Goal: Navigation & Orientation: Understand site structure

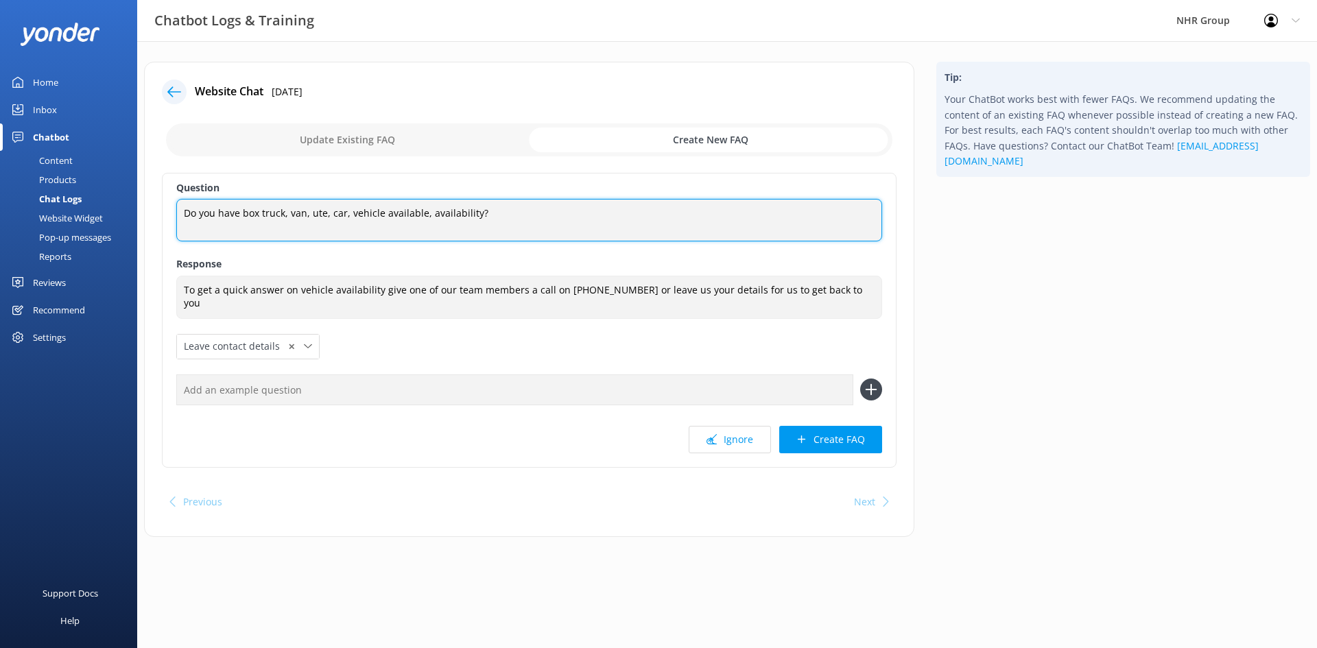
drag, startPoint x: 486, startPoint y: 215, endPoint x: 166, endPoint y: 224, distance: 320.5
click at [166, 224] on div "Question Do you have box truck, van, ute, car, vehicle available, availability?…" at bounding box center [529, 320] width 735 height 295
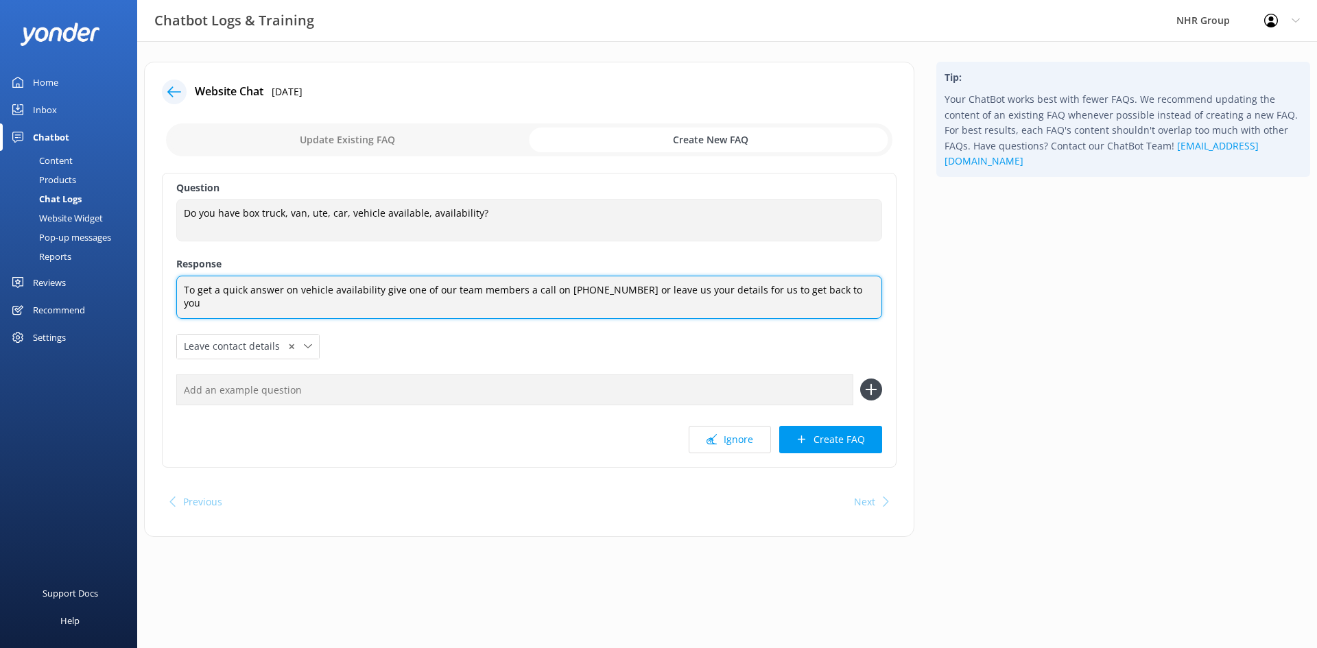
drag, startPoint x: 849, startPoint y: 292, endPoint x: 181, endPoint y: 312, distance: 667.8
click at [181, 312] on textarea "To get a quick answer on vehicle availability give one of our team members a ca…" at bounding box center [529, 297] width 706 height 43
click at [353, 301] on textarea "To get a quick answer on vehicle availability give one of our team members a ca…" at bounding box center [529, 297] width 706 height 43
drag, startPoint x: 518, startPoint y: 292, endPoint x: 176, endPoint y: 318, distance: 342.6
click at [176, 318] on div "Question Do you have box truck, van, ute, car, vehicle available, availability?…" at bounding box center [529, 320] width 735 height 295
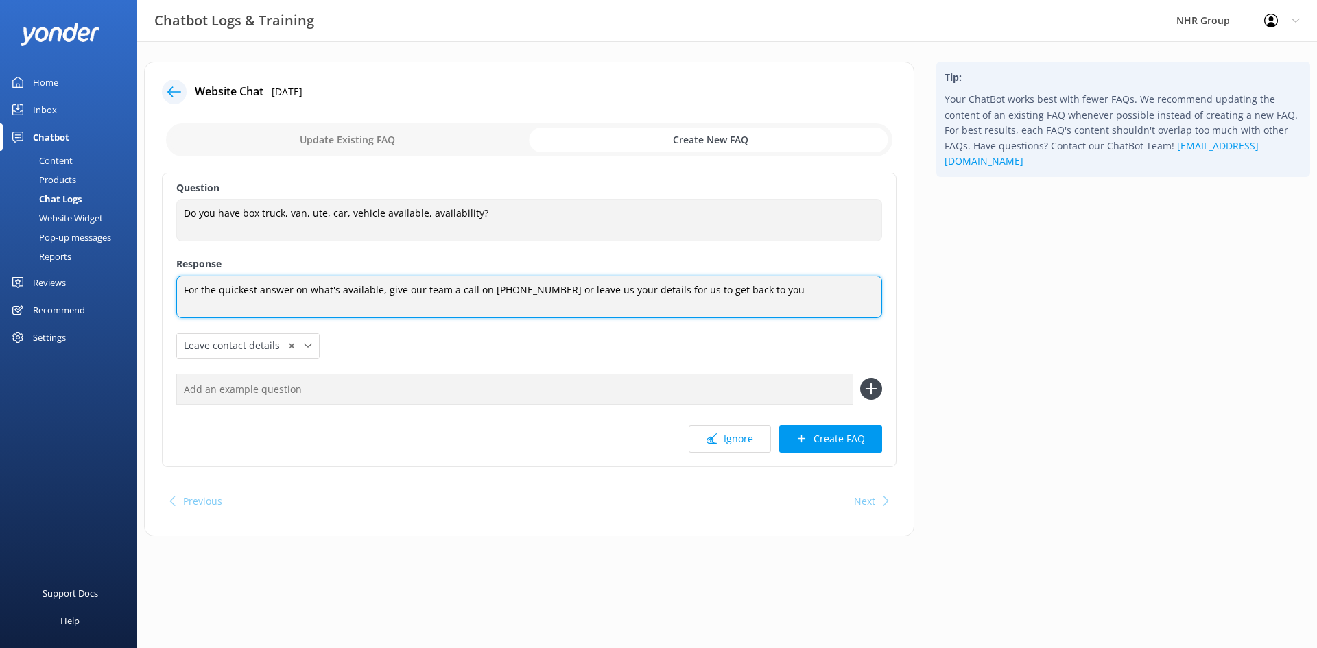
drag, startPoint x: 766, startPoint y: 289, endPoint x: 560, endPoint y: 301, distance: 206.1
click at [560, 301] on textarea "For the quickest answer on what's available, give our team a call on [PHONE_NUM…" at bounding box center [529, 297] width 706 height 43
type textarea "For the quickest answer on what's available, give our team a call on [PHONE_NUM…"
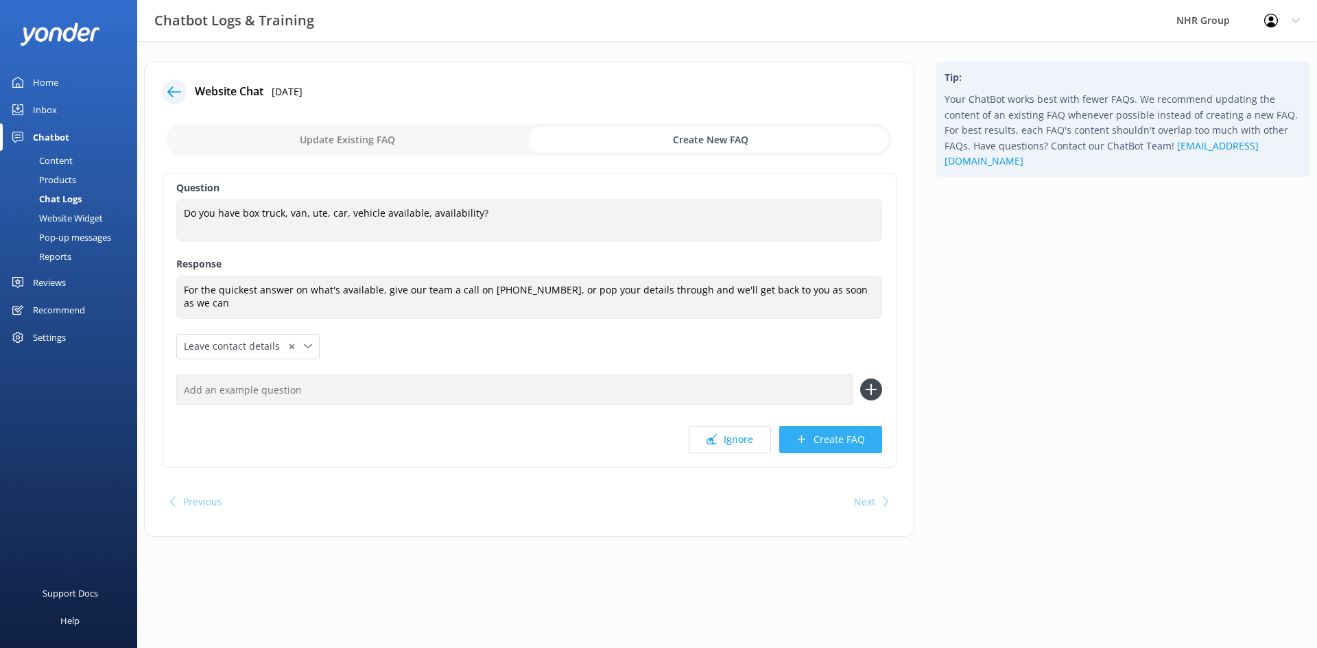
click at [842, 436] on button "Create FAQ" at bounding box center [830, 439] width 103 height 27
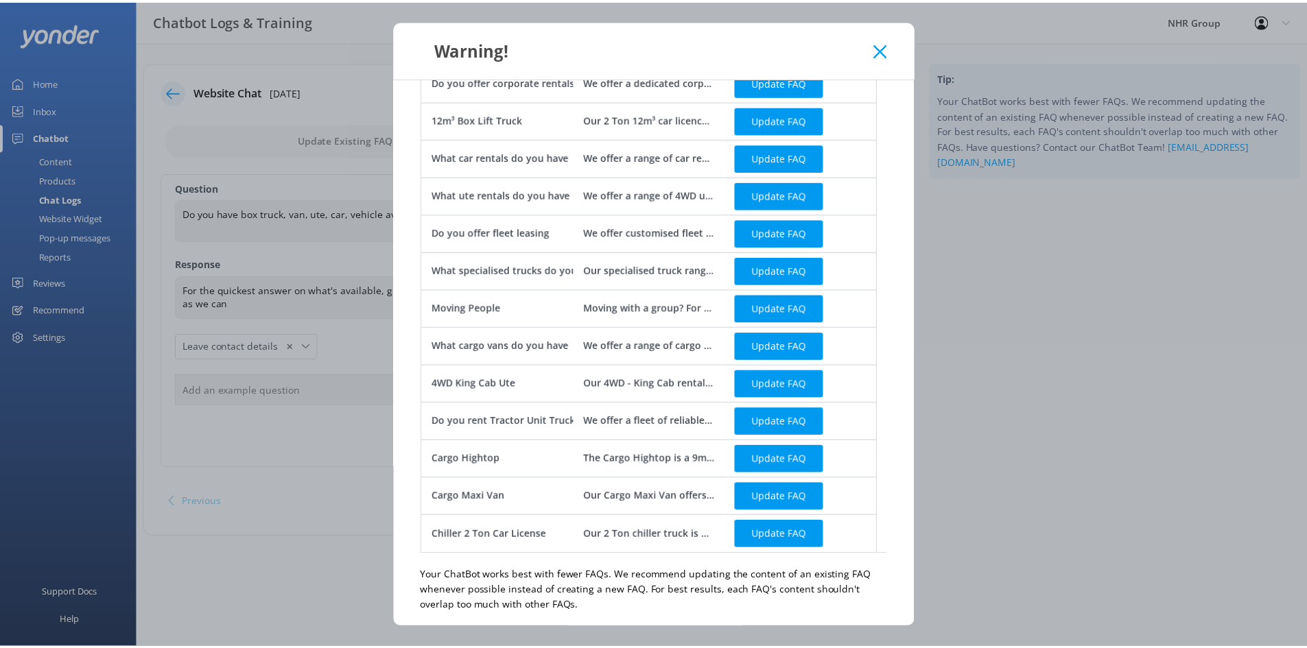
scroll to position [187, 0]
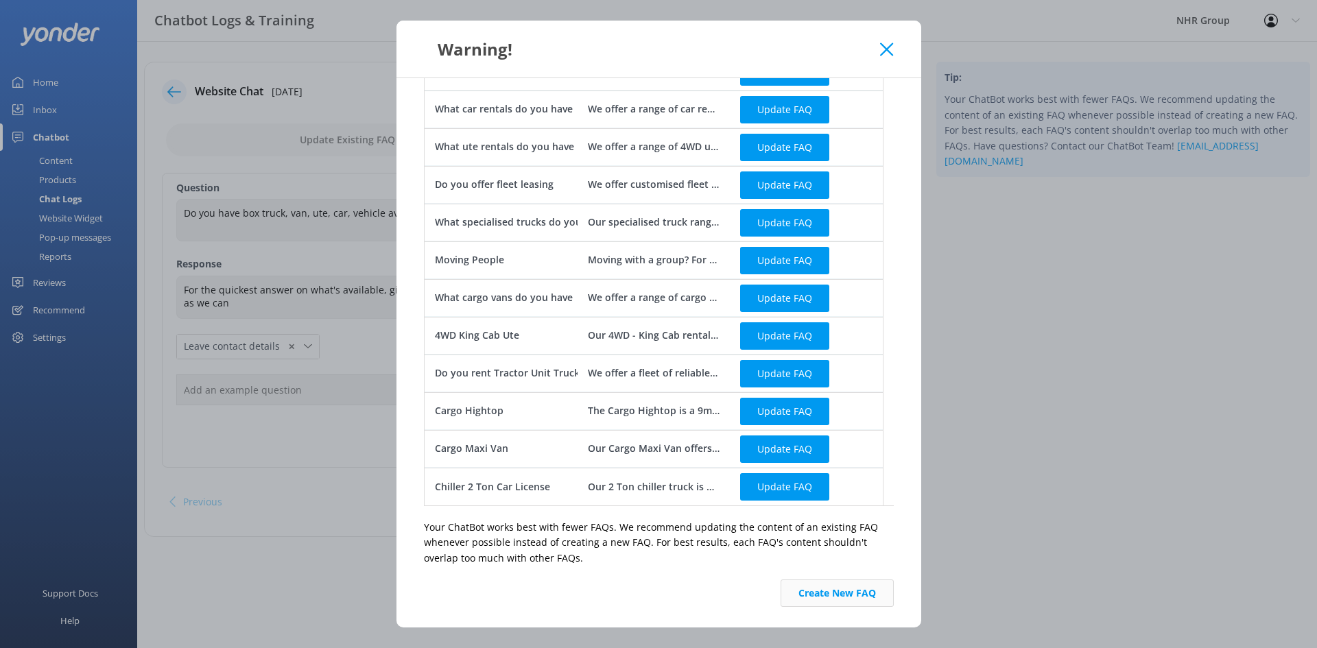
click at [799, 580] on button "Create New FAQ" at bounding box center [837, 593] width 113 height 27
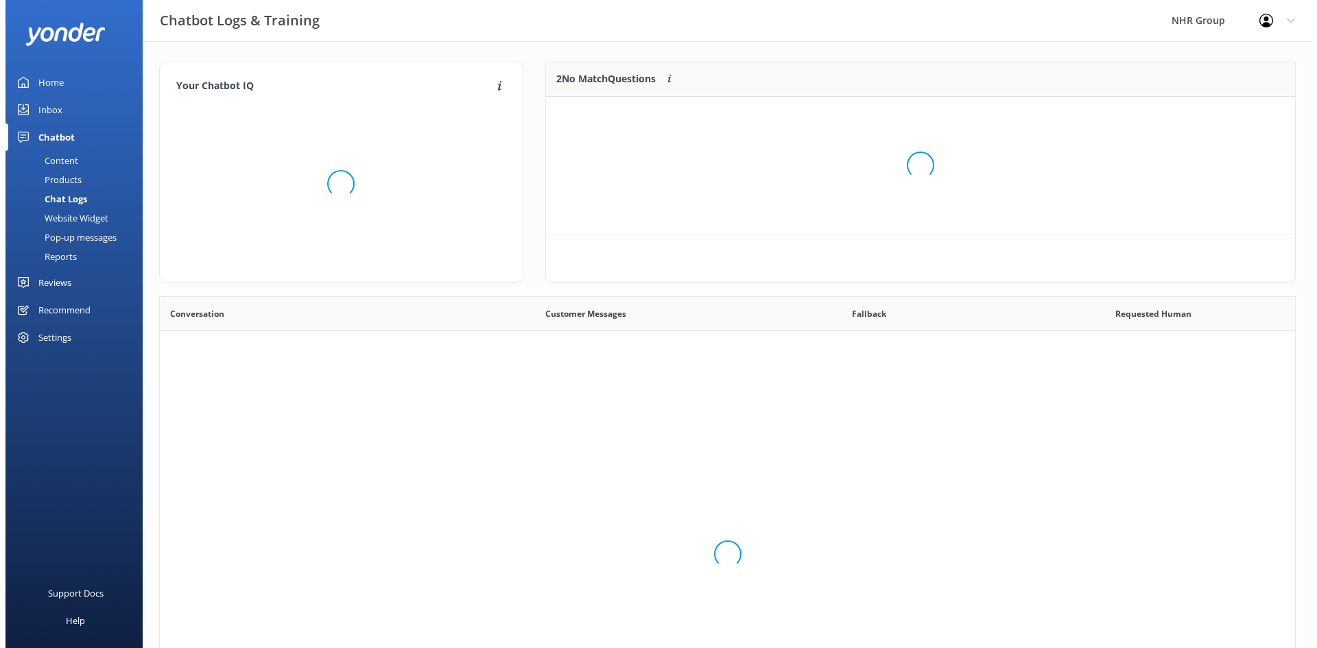
scroll to position [471, 1125]
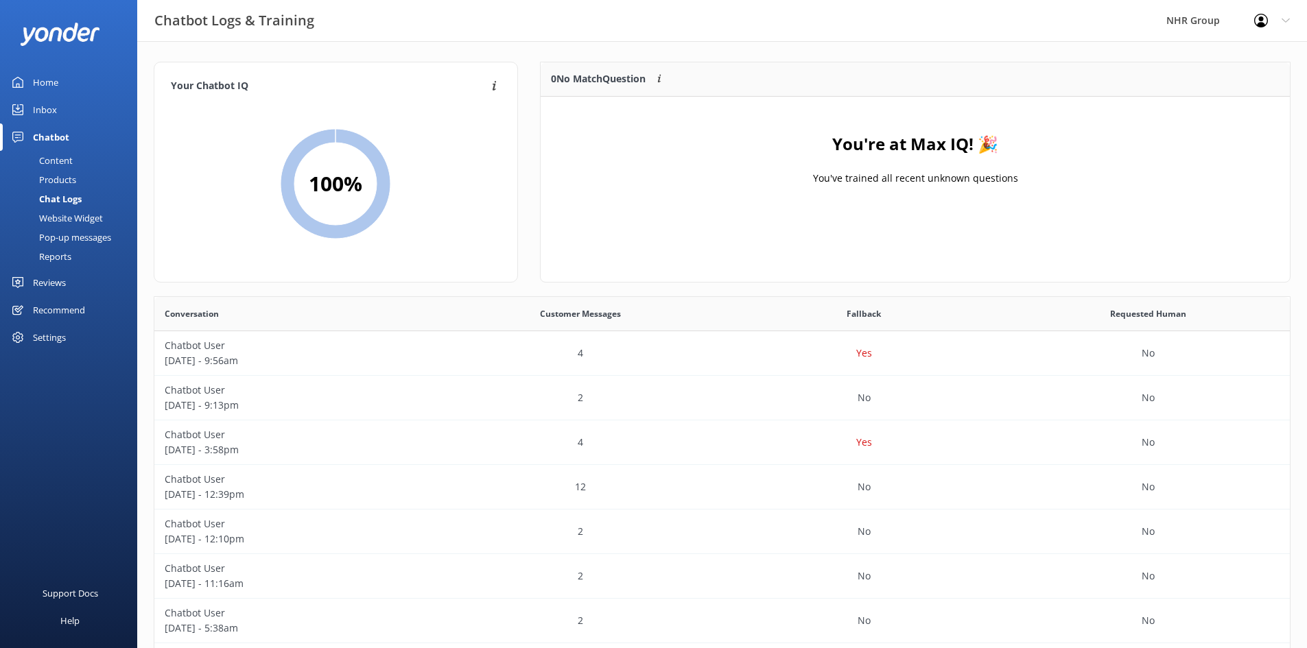
click at [54, 162] on div "Content" at bounding box center [40, 160] width 64 height 19
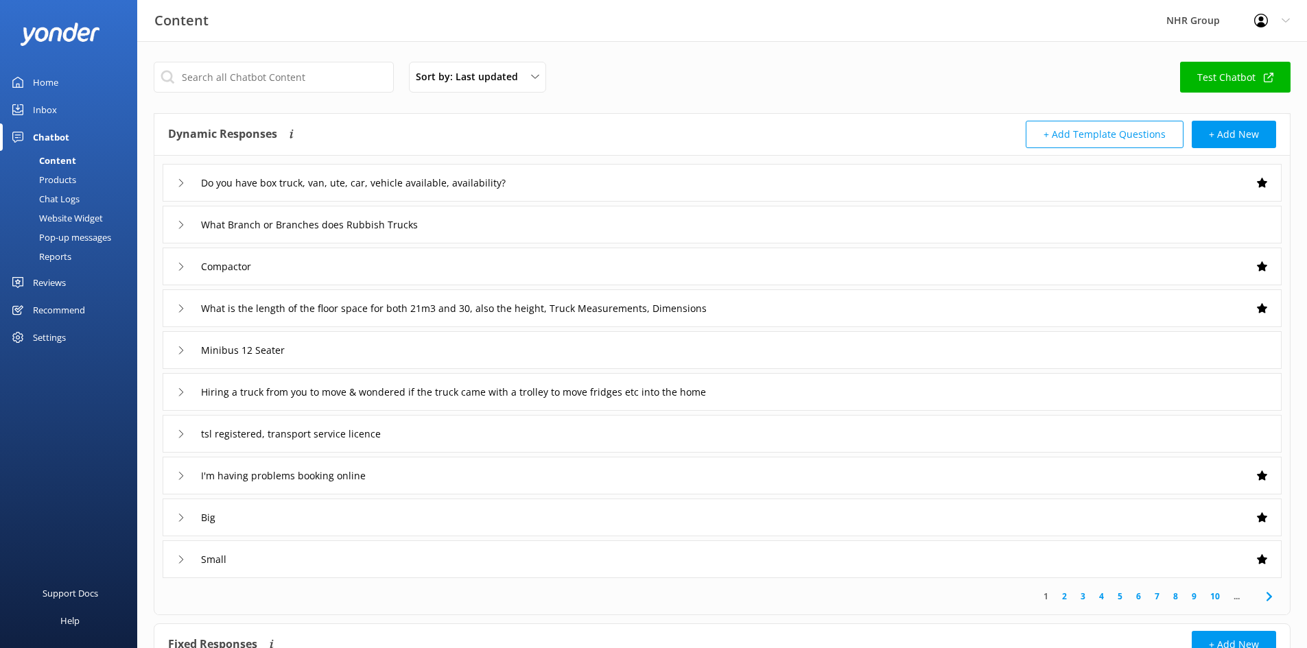
click at [47, 109] on div "Inbox" at bounding box center [45, 109] width 24 height 27
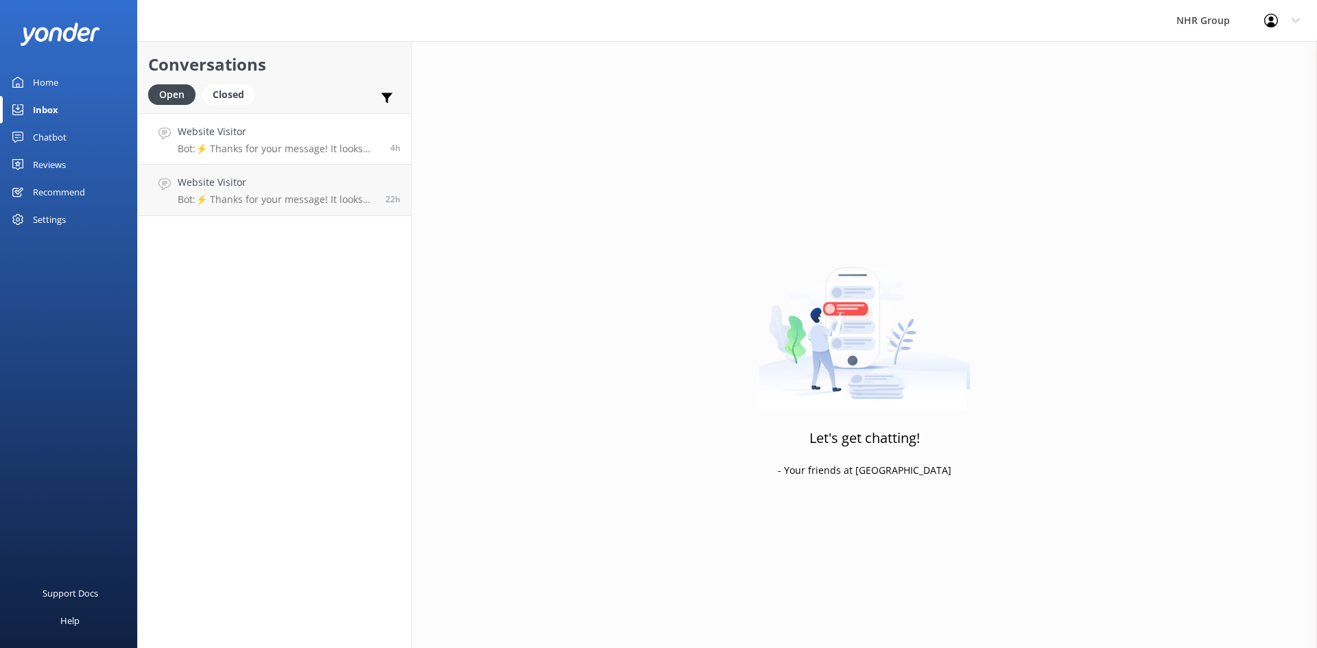
click at [337, 136] on h4 "Website Visitor" at bounding box center [279, 131] width 202 height 15
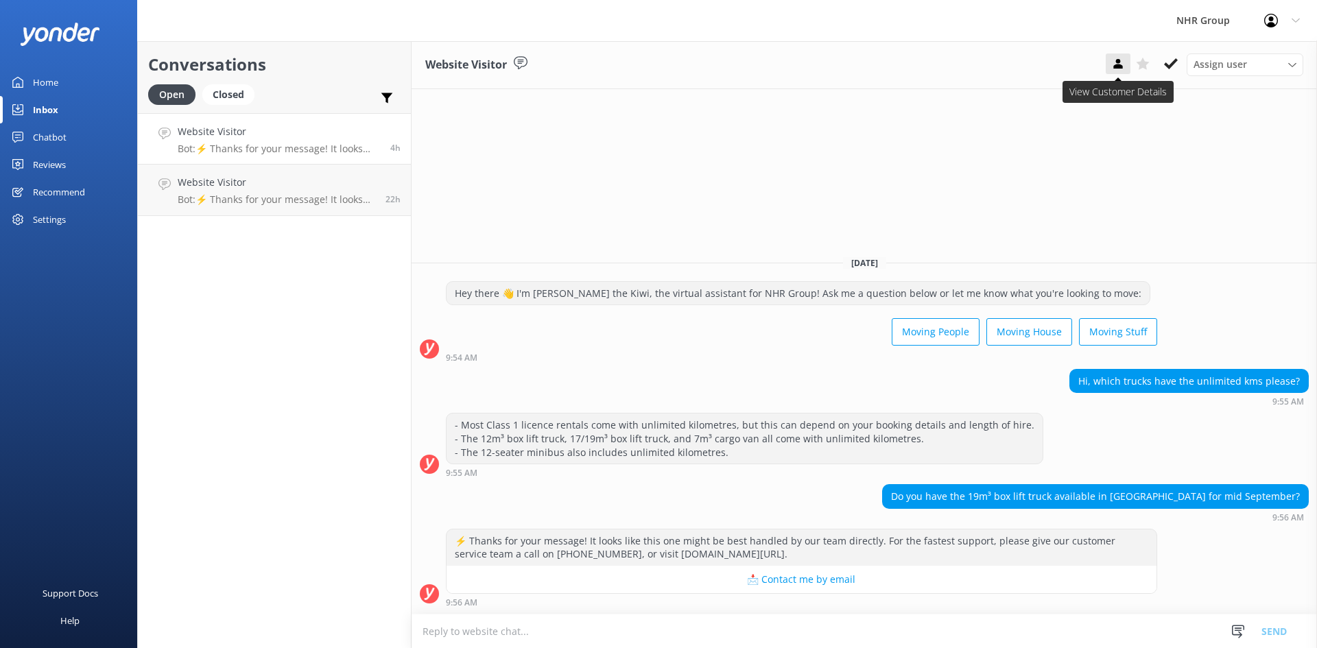
click at [1122, 63] on icon at bounding box center [1118, 64] width 14 height 14
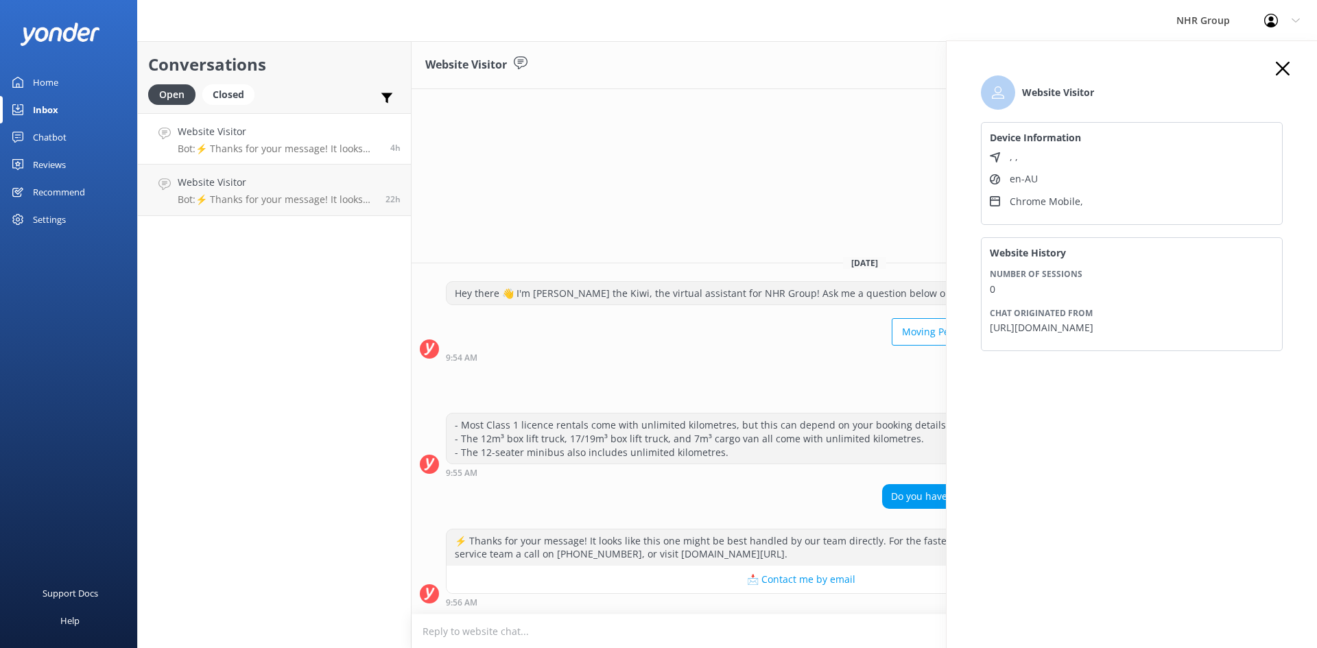
click at [1281, 64] on icon at bounding box center [1283, 69] width 14 height 14
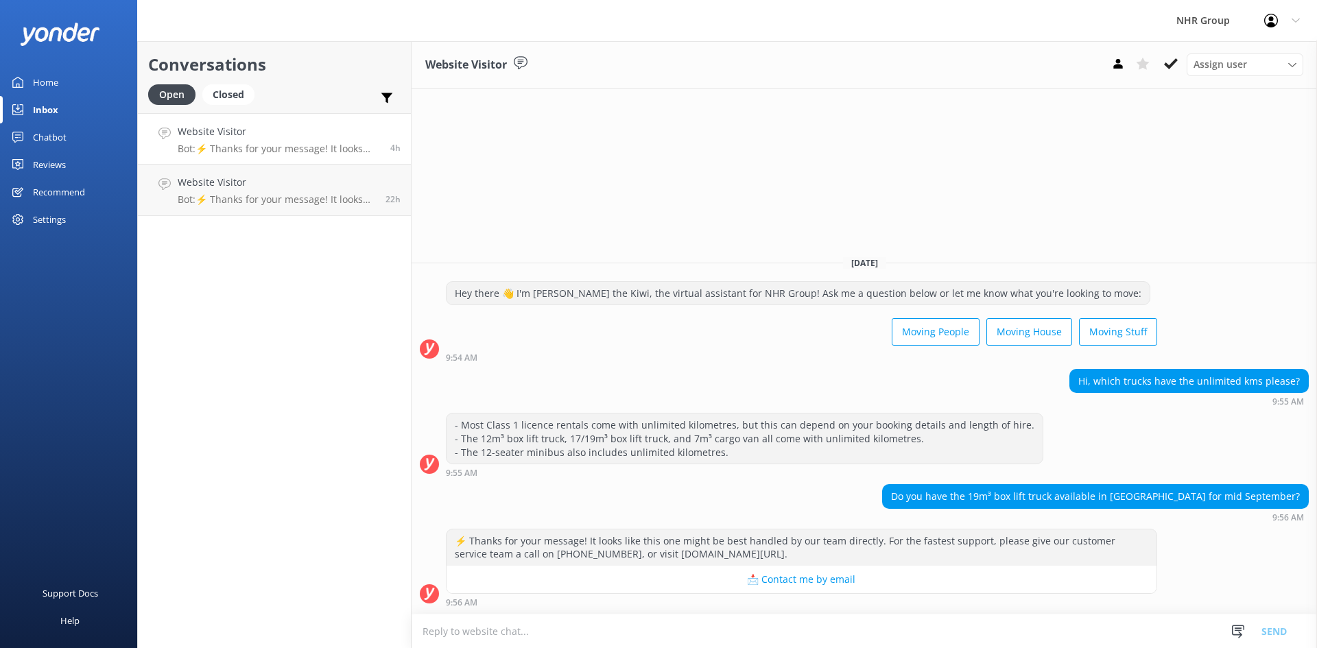
click at [1179, 69] on button at bounding box center [1171, 64] width 25 height 21
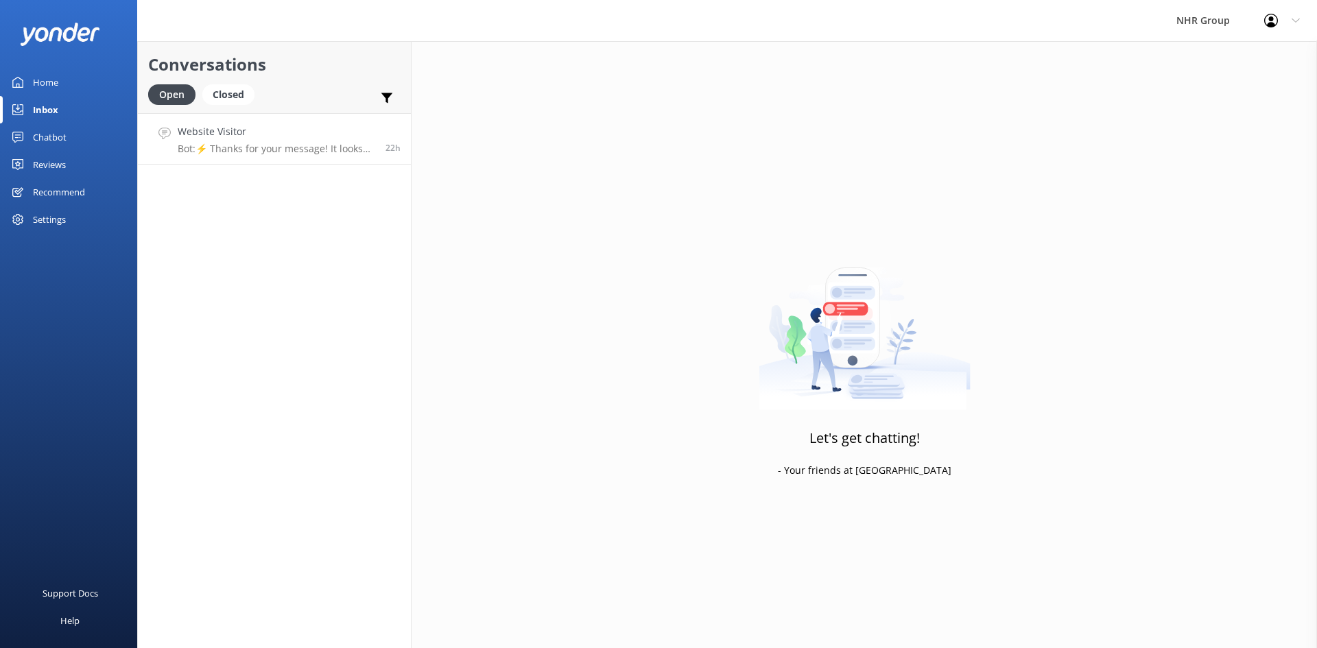
click at [314, 137] on h4 "Website Visitor" at bounding box center [277, 131] width 198 height 15
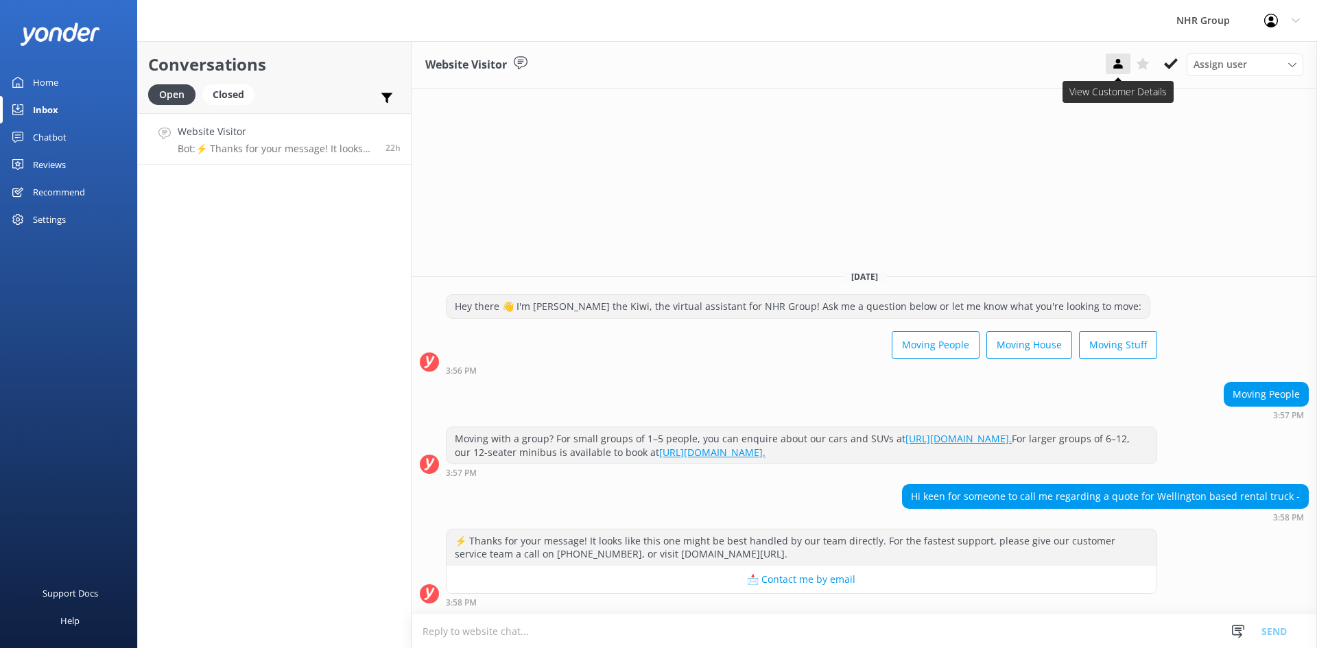
click at [1119, 65] on use at bounding box center [1117, 64] width 9 height 10
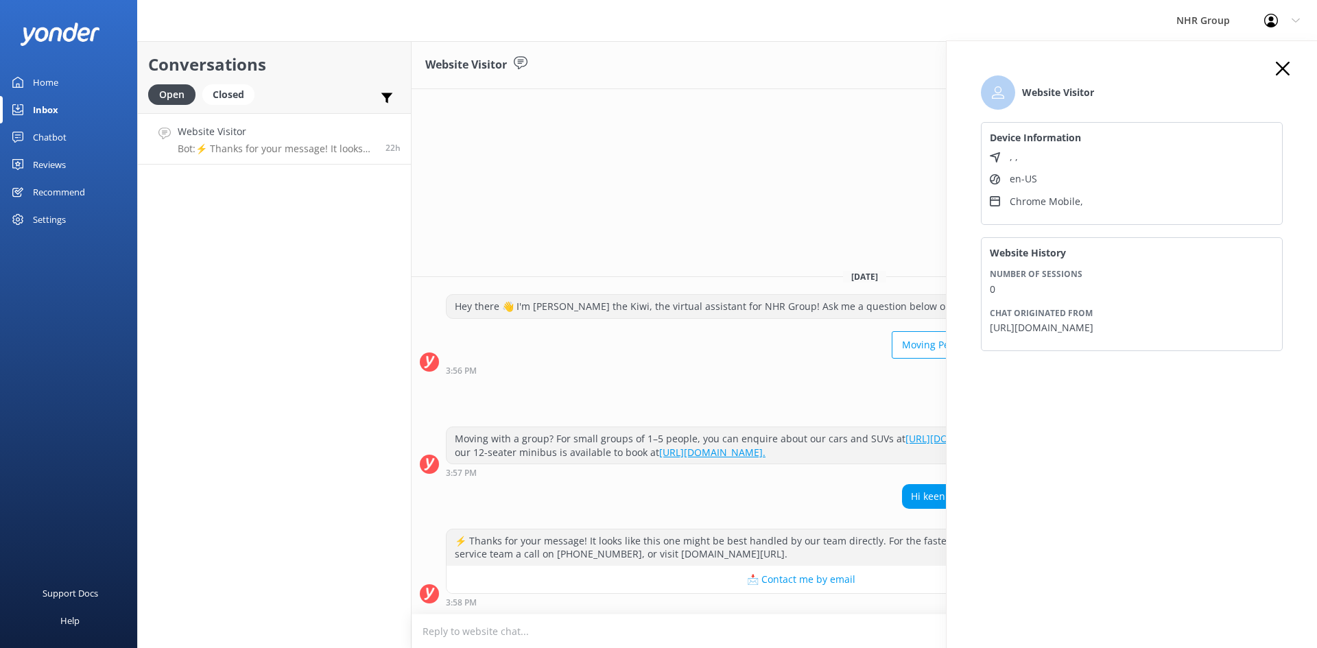
click at [1277, 69] on icon at bounding box center [1283, 69] width 14 height 14
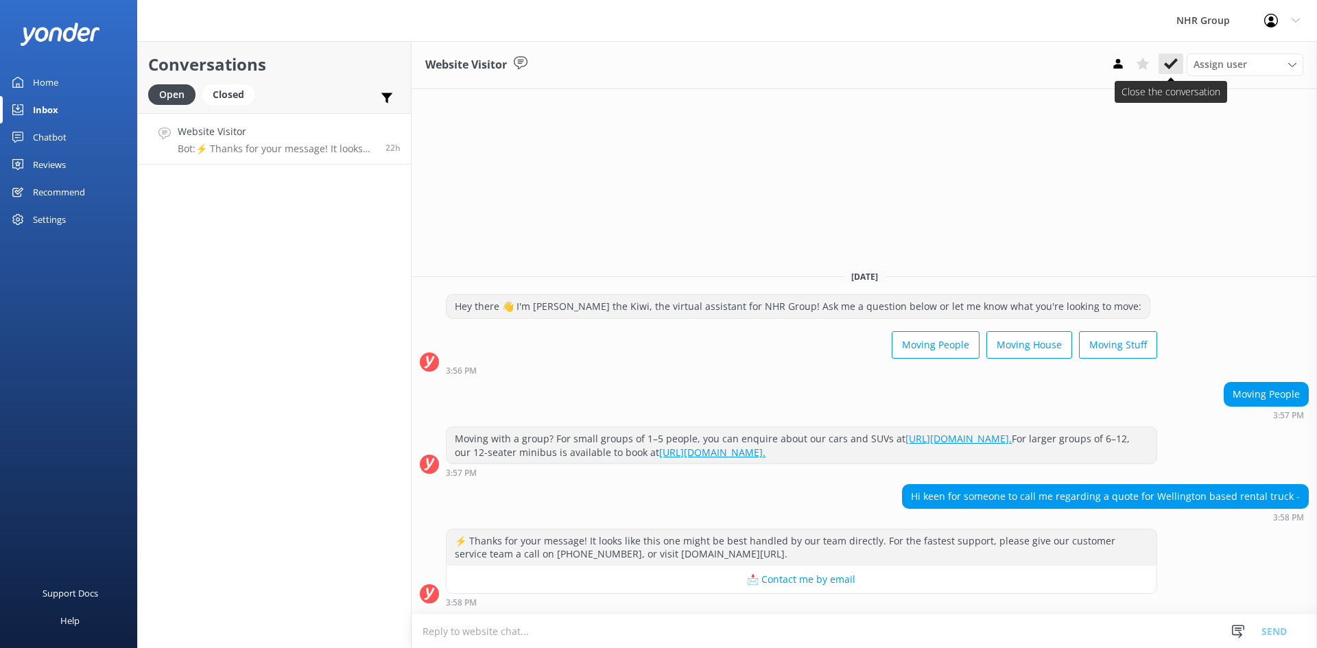
click at [1176, 64] on icon at bounding box center [1171, 64] width 14 height 14
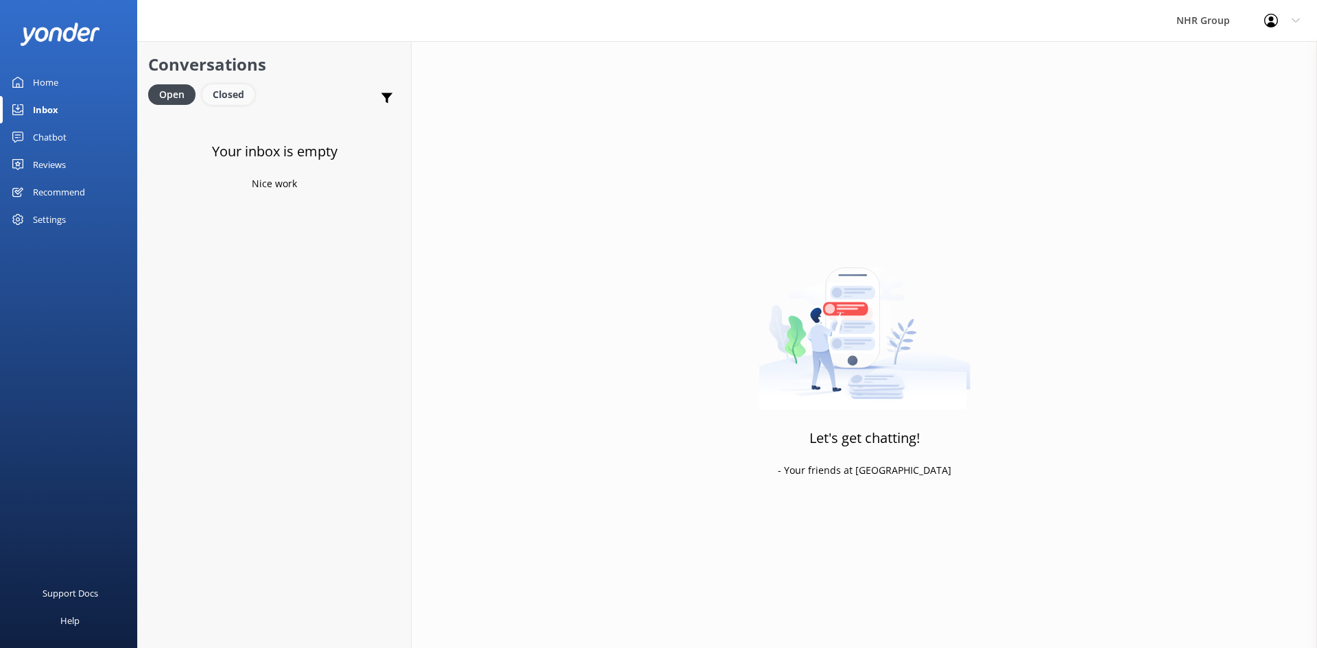
click at [226, 101] on div "Closed" at bounding box center [228, 94] width 52 height 21
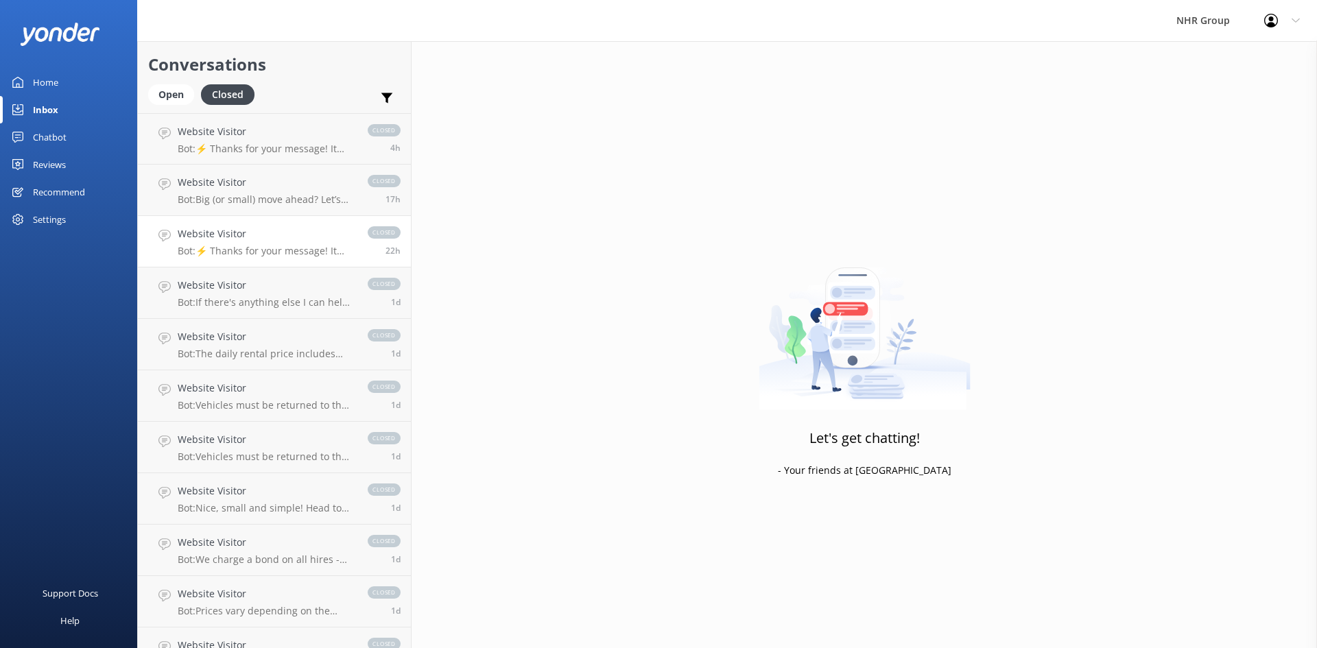
click at [222, 230] on h4 "Website Visitor" at bounding box center [266, 233] width 176 height 15
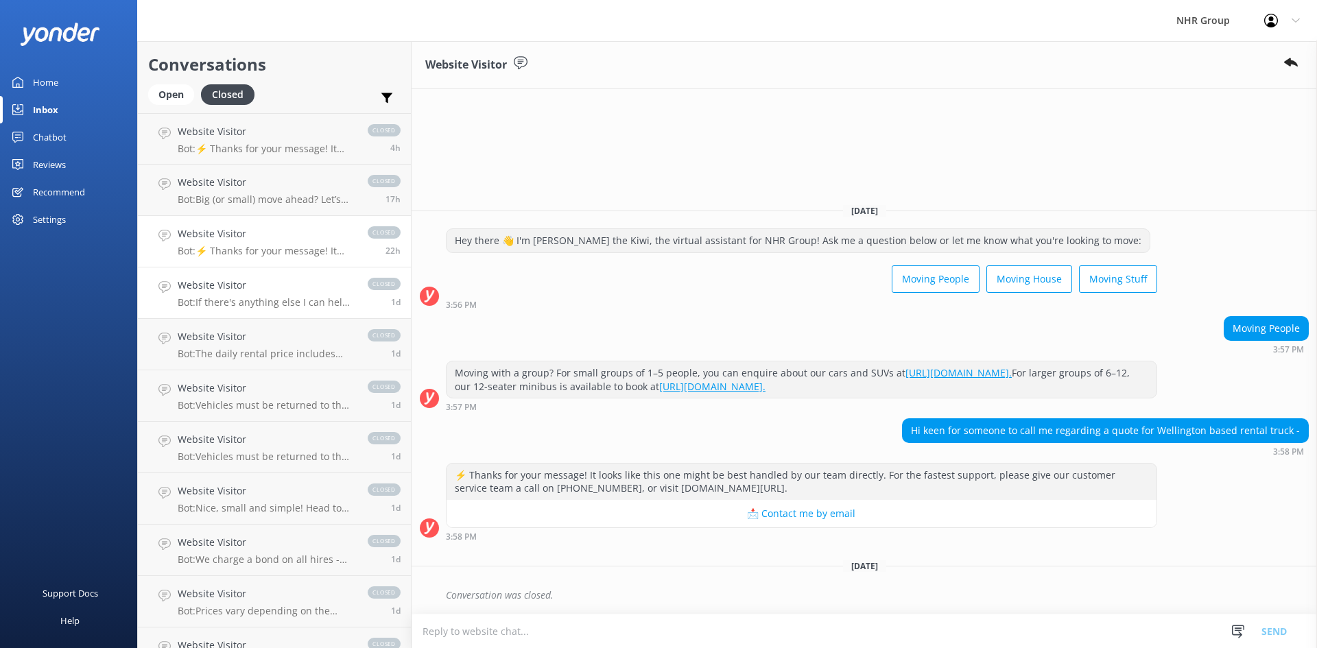
click at [247, 289] on h4 "Website Visitor" at bounding box center [266, 285] width 176 height 15
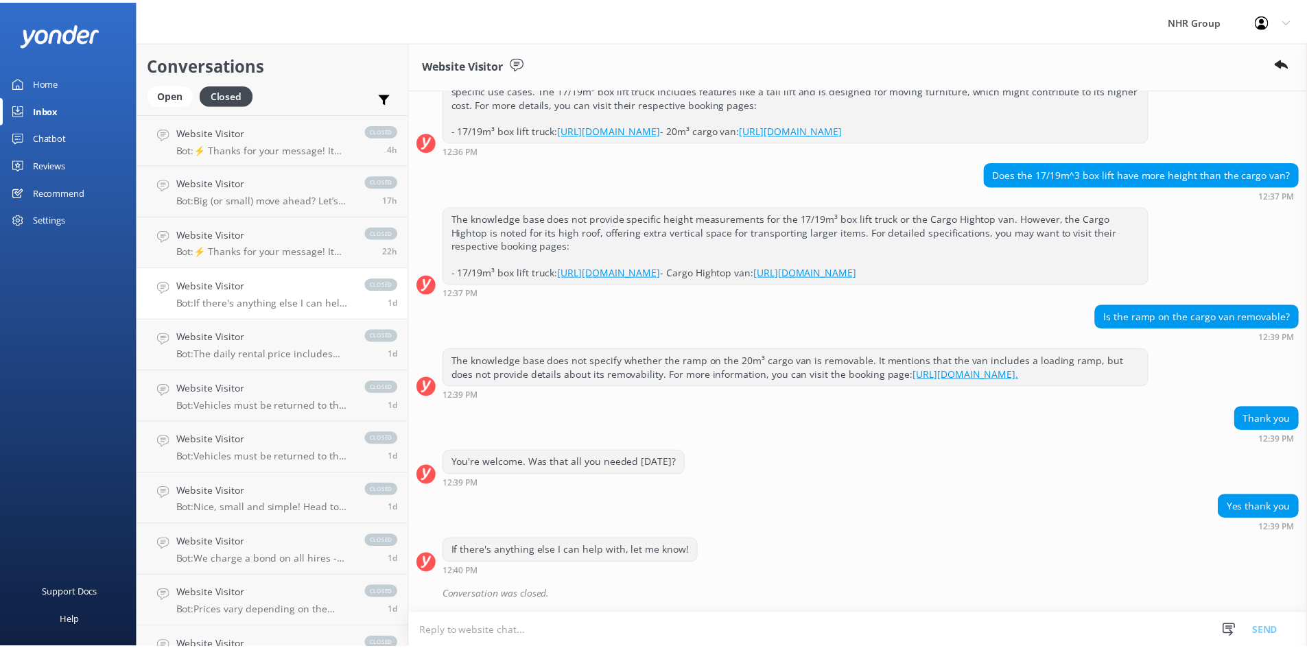
scroll to position [322, 0]
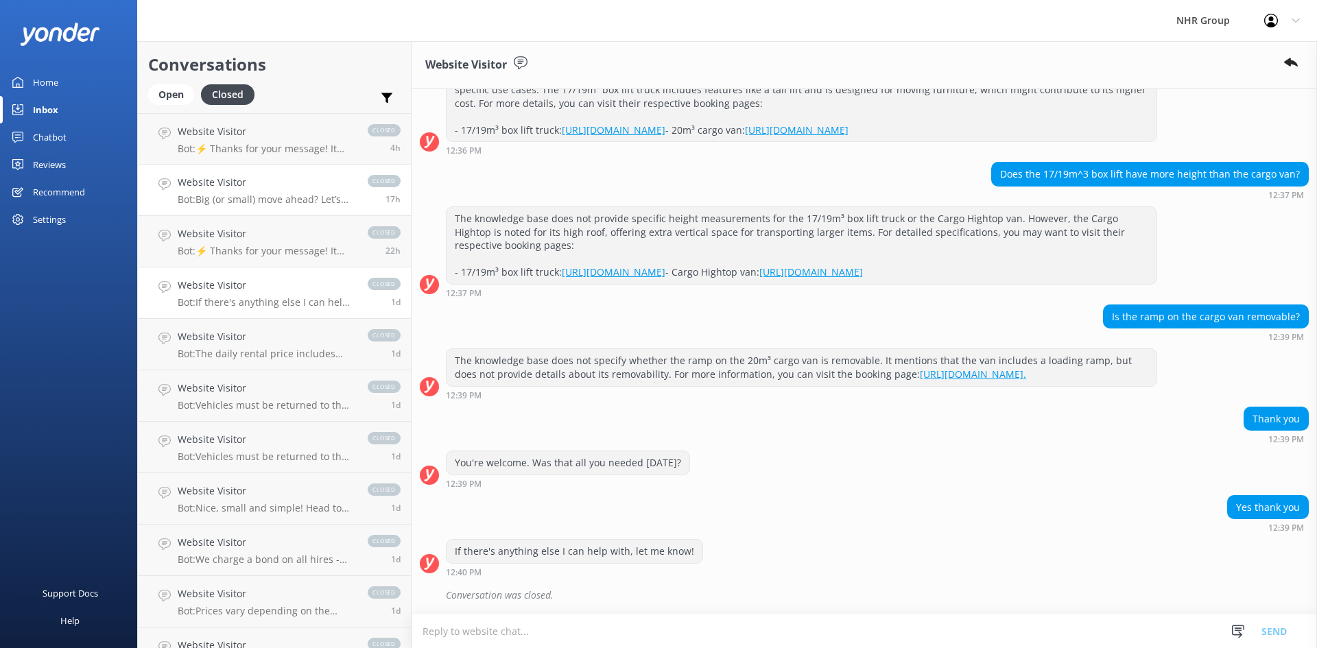
click at [251, 172] on link "Website Visitor Bot: Big (or small) move ahead? Let’s make sure you’ve got the …" at bounding box center [274, 190] width 273 height 51
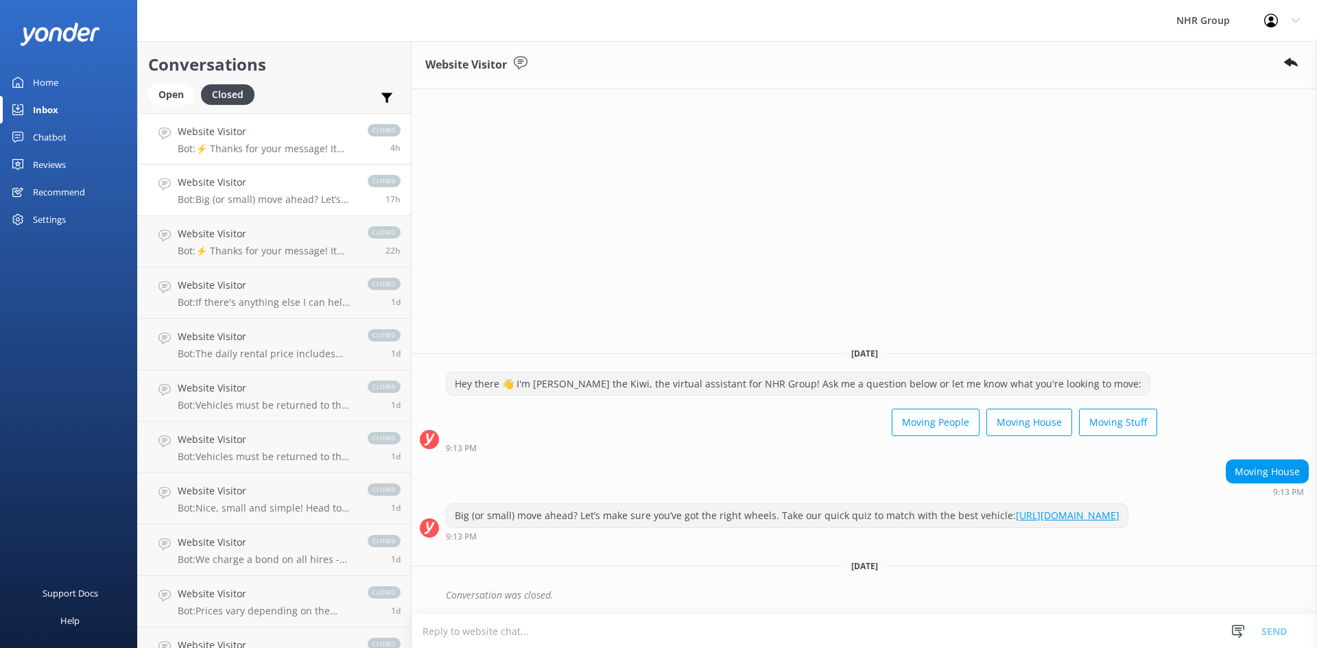
click at [261, 154] on p "Bot: ⚡ Thanks for your message! It looks like this one might be best handled by…" at bounding box center [266, 149] width 176 height 12
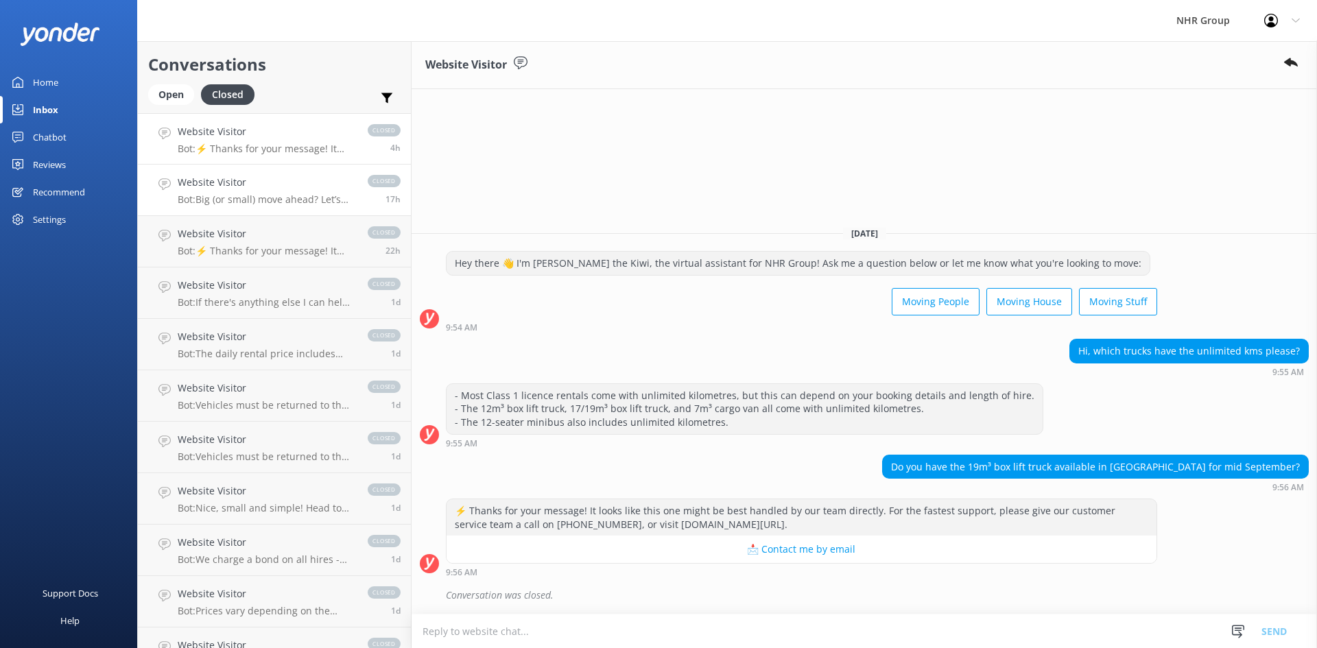
click at [276, 178] on h4 "Website Visitor" at bounding box center [266, 182] width 176 height 15
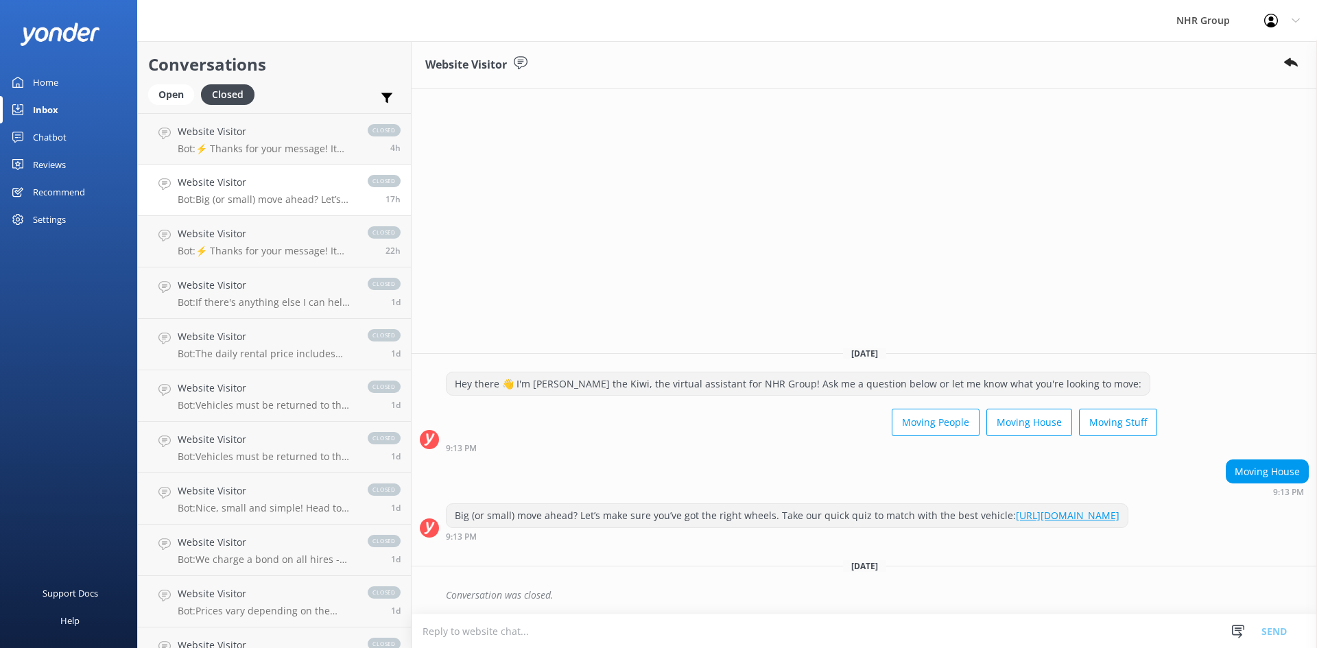
drag, startPoint x: 43, startPoint y: 84, endPoint x: 38, endPoint y: 92, distance: 9.9
click at [43, 84] on div "Home" at bounding box center [45, 82] width 25 height 27
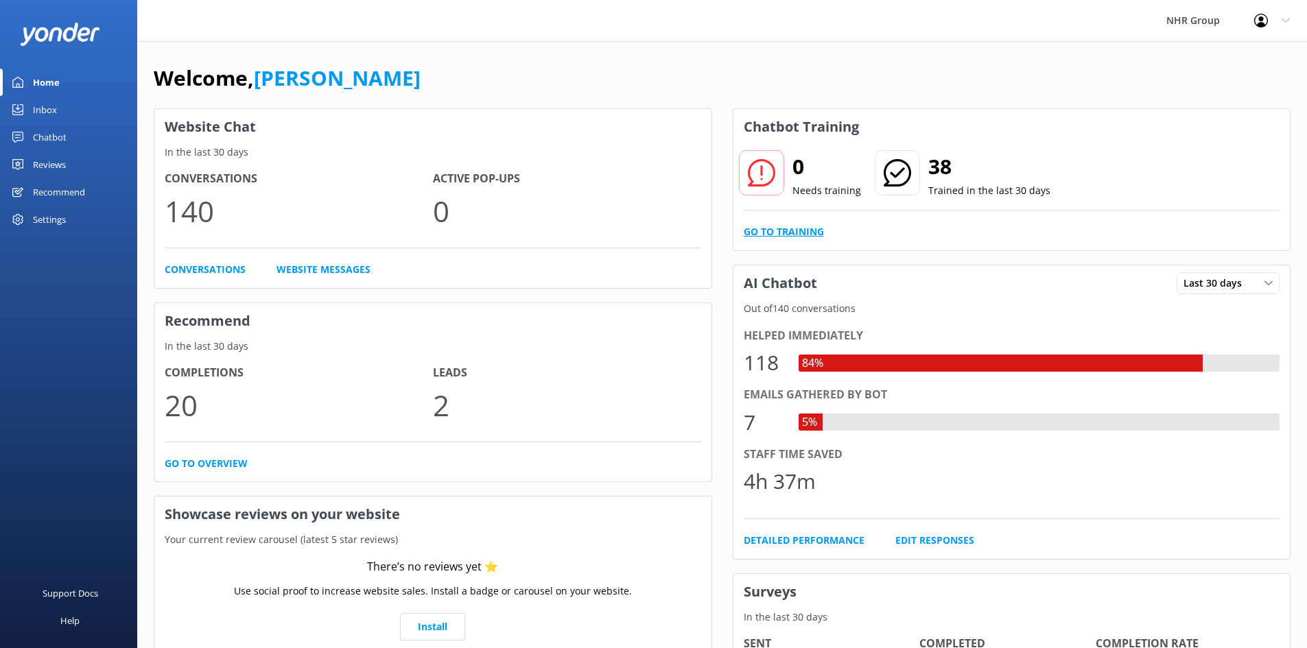
click at [786, 233] on link "Go to Training" at bounding box center [784, 231] width 80 height 15
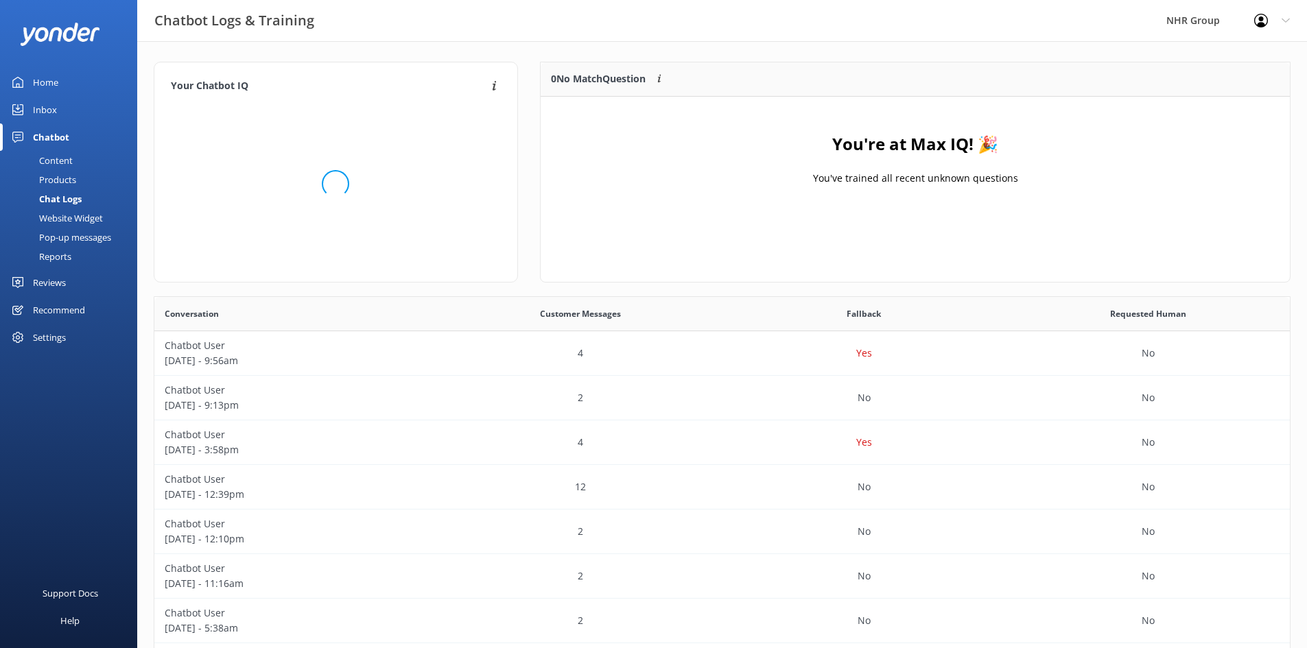
scroll to position [471, 1125]
click at [38, 86] on div "Home" at bounding box center [45, 82] width 25 height 27
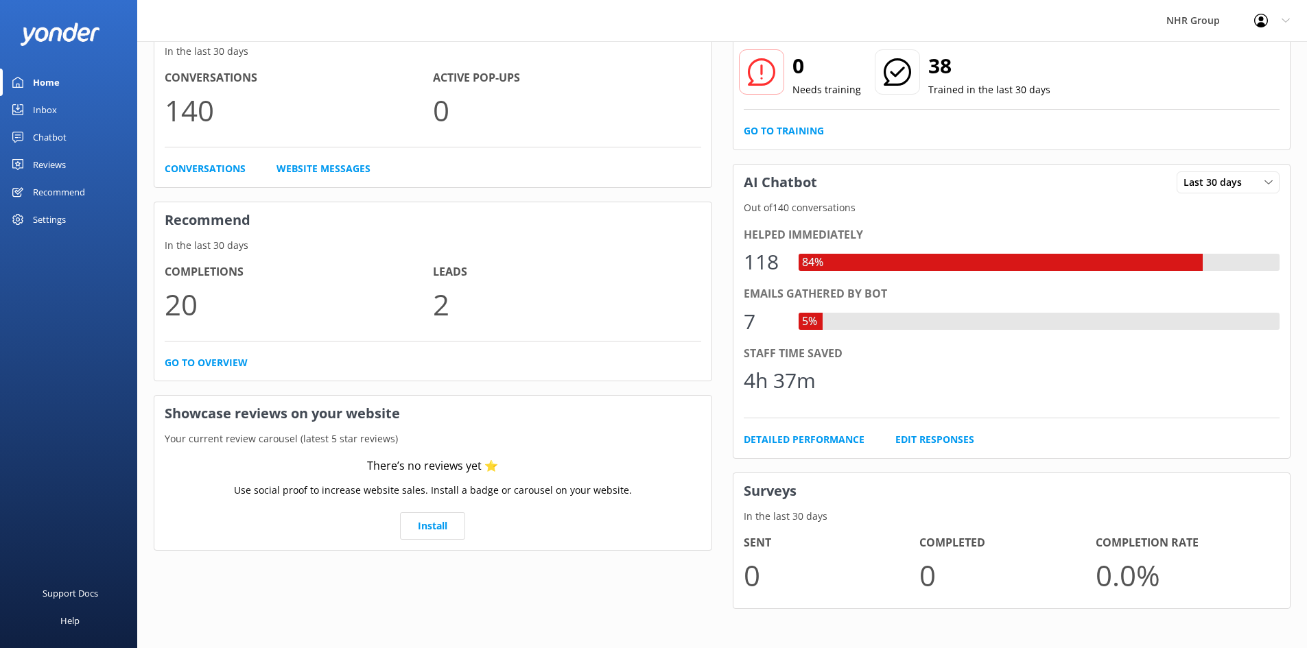
scroll to position [103, 0]
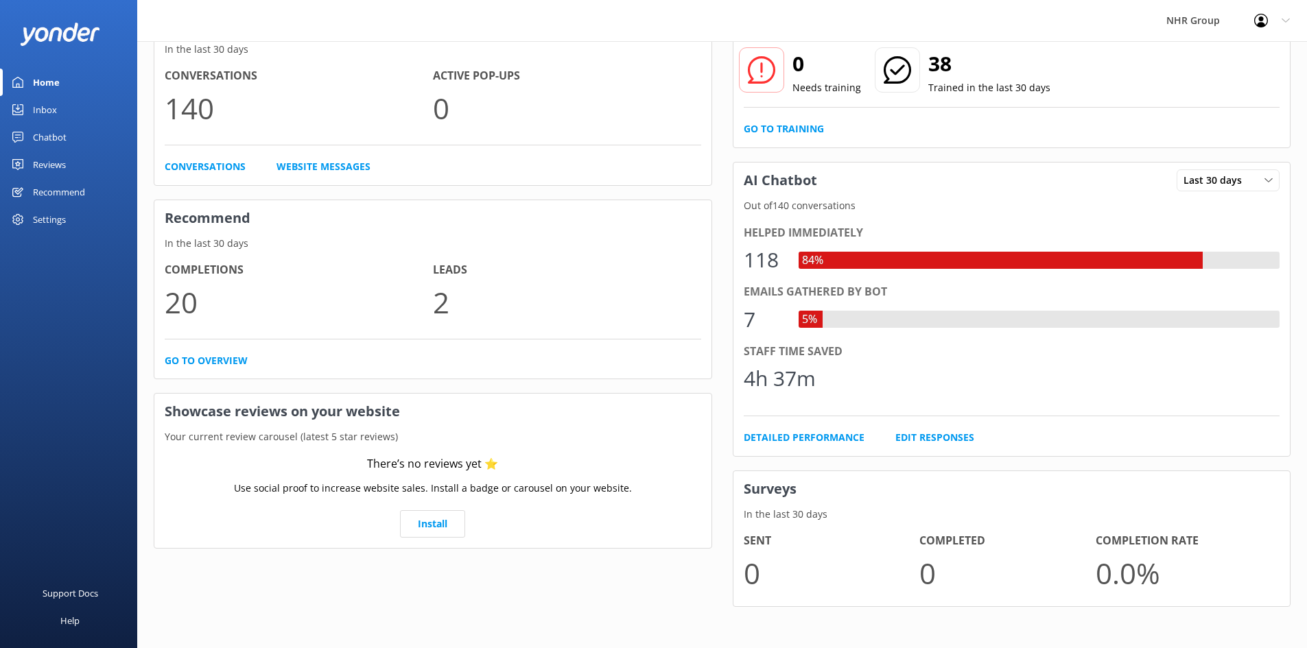
click at [49, 137] on div "Chatbot" at bounding box center [50, 136] width 34 height 27
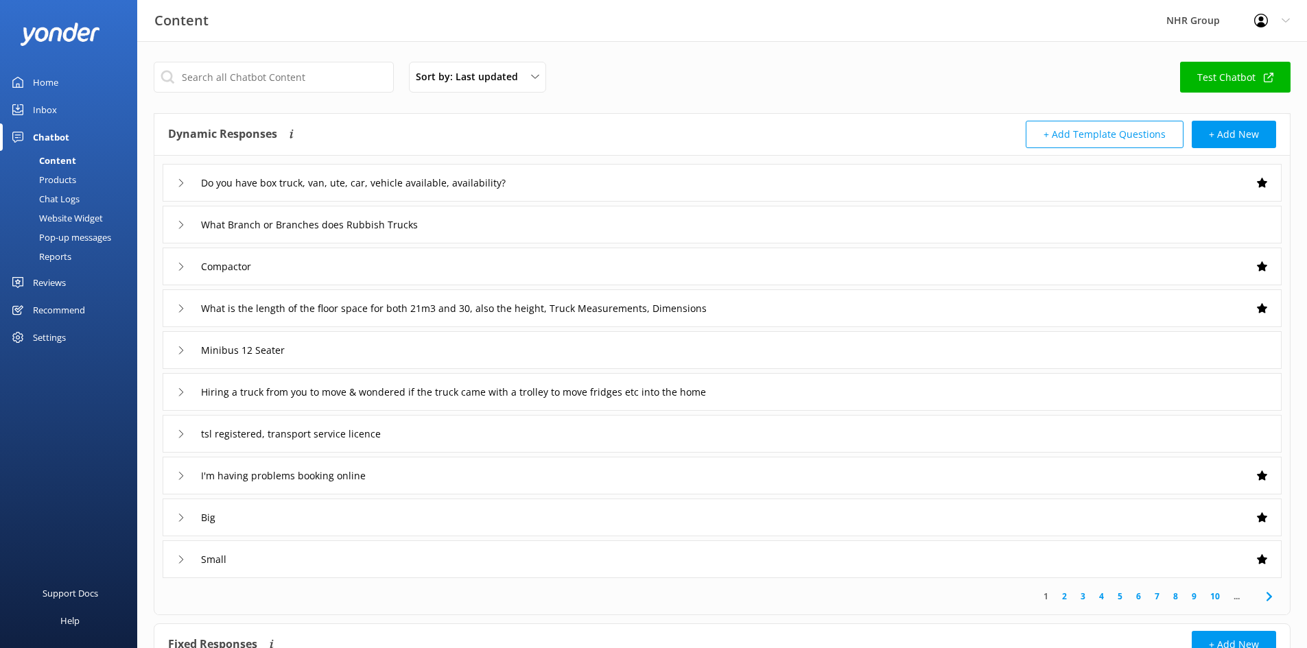
click at [49, 261] on div "Reports" at bounding box center [39, 256] width 63 height 19
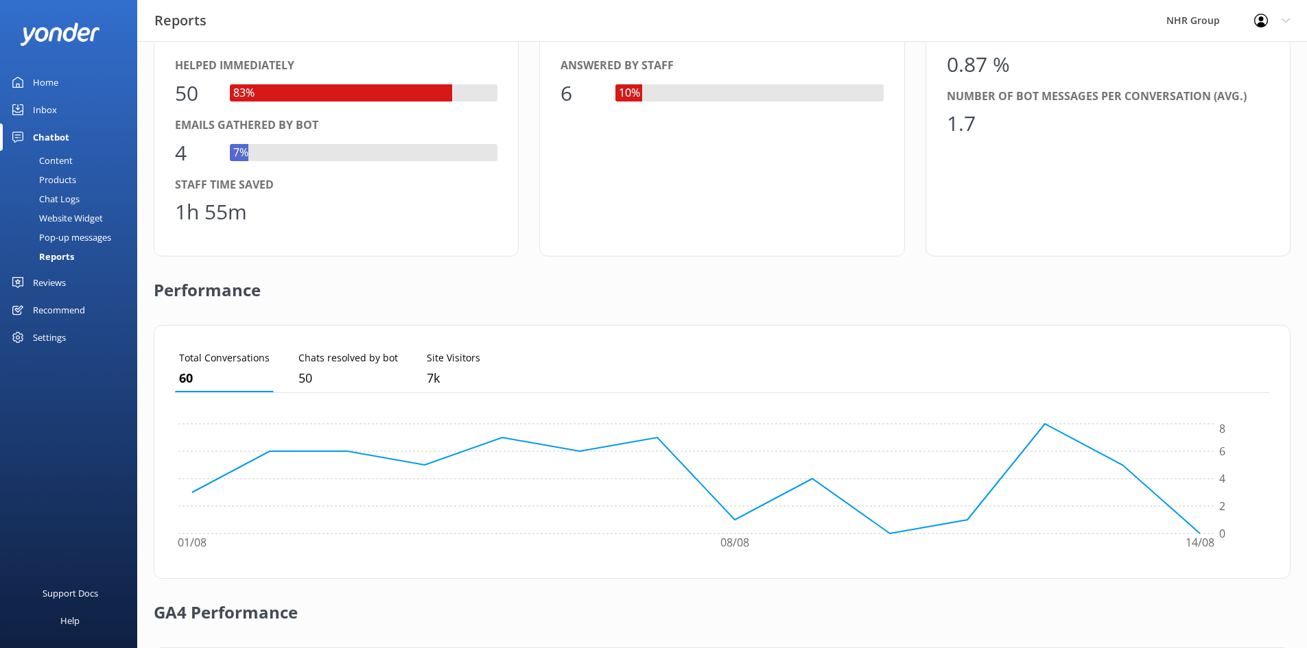
scroll to position [137, 0]
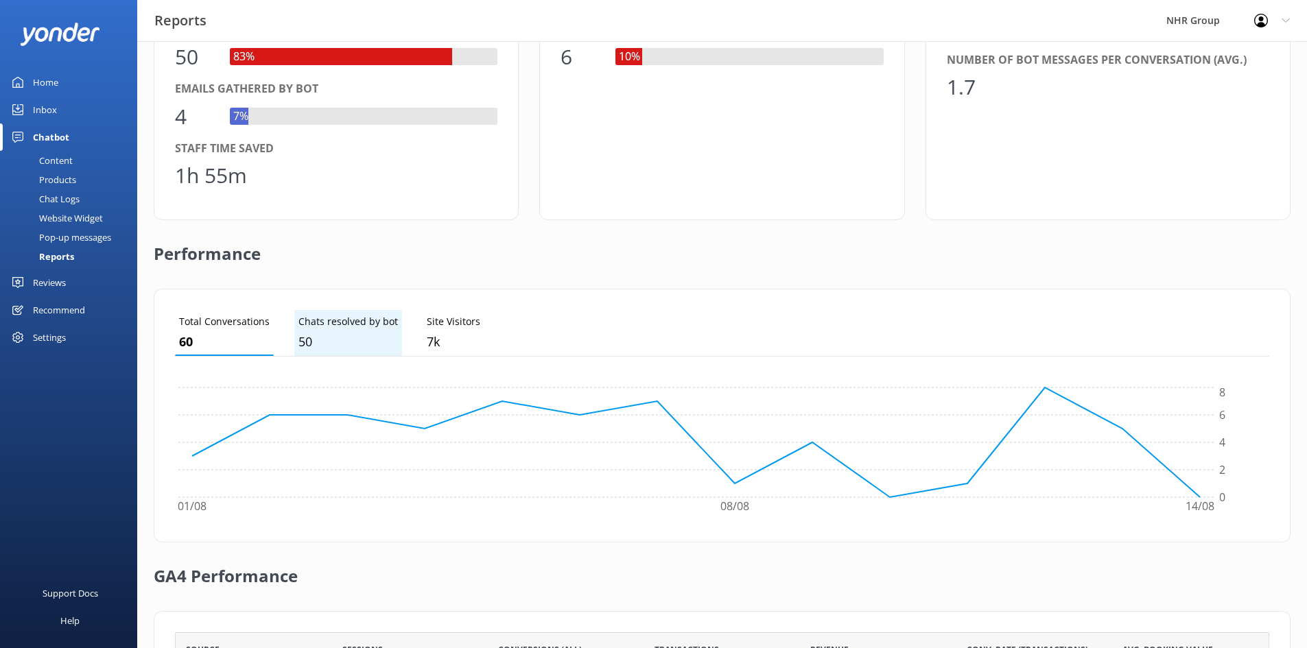
click at [320, 326] on p "Chats resolved by bot" at bounding box center [347, 321] width 99 height 15
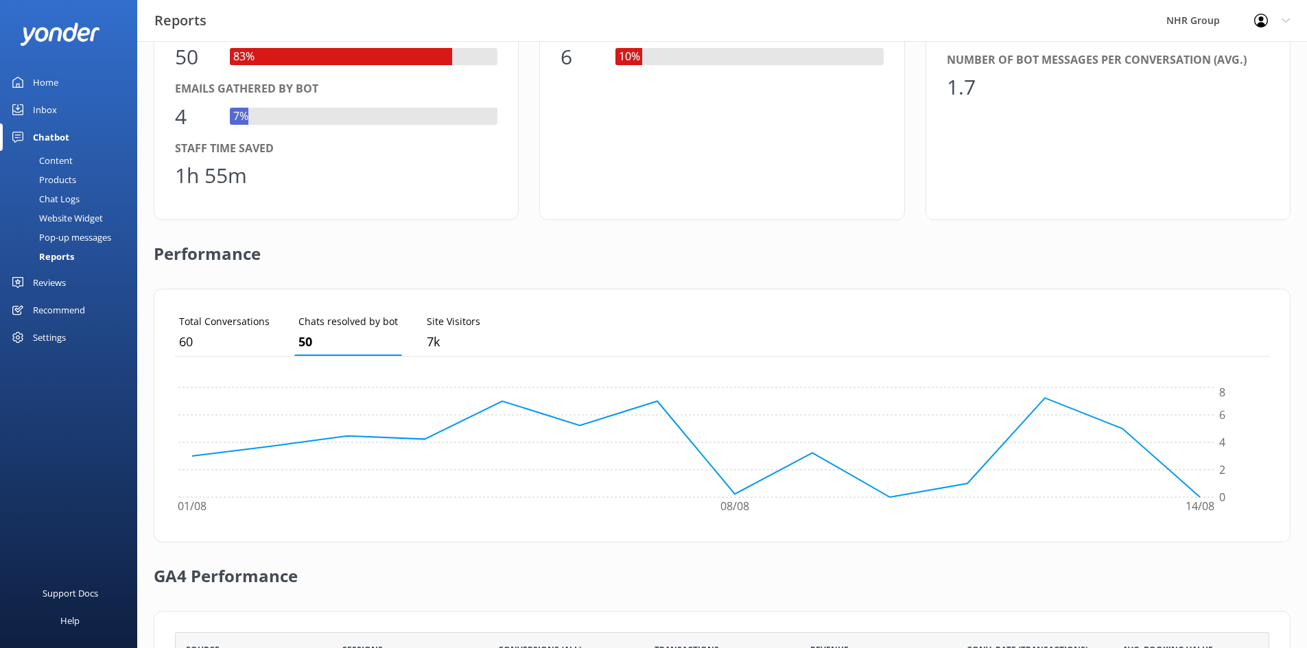
drag, startPoint x: 438, startPoint y: 332, endPoint x: 362, endPoint y: 333, distance: 76.1
click at [437, 332] on p "7k" at bounding box center [454, 342] width 54 height 20
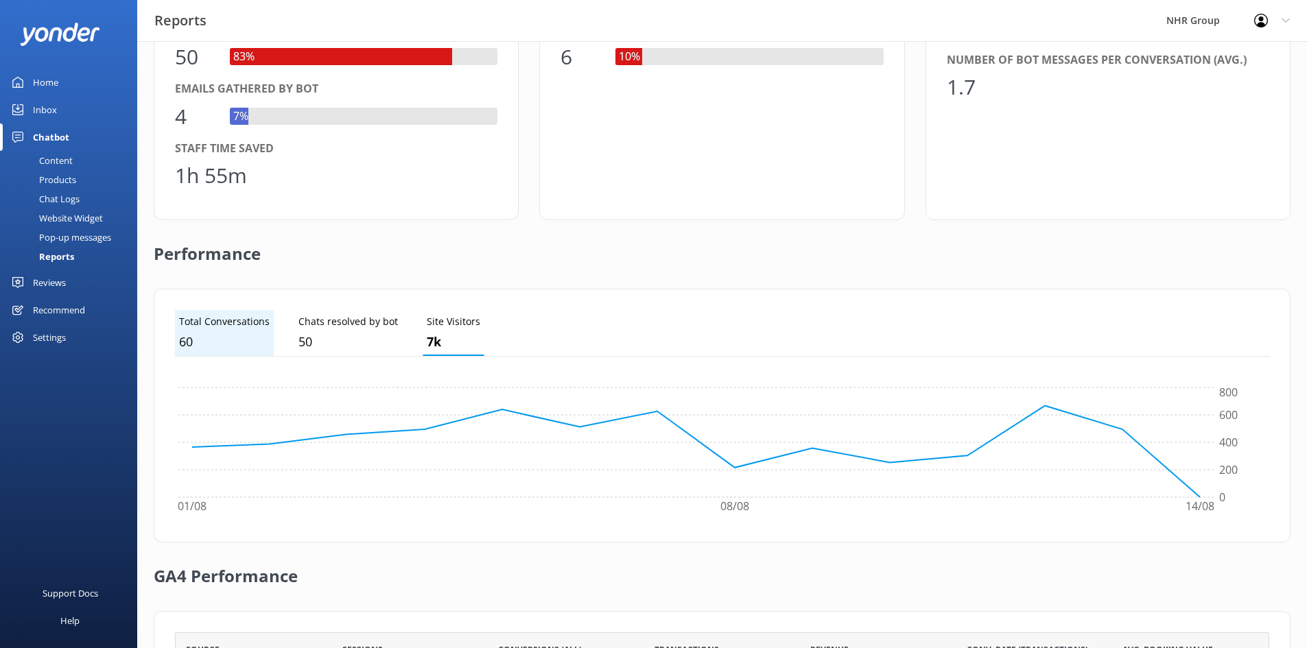
click at [243, 327] on p "Total Conversations" at bounding box center [224, 321] width 91 height 15
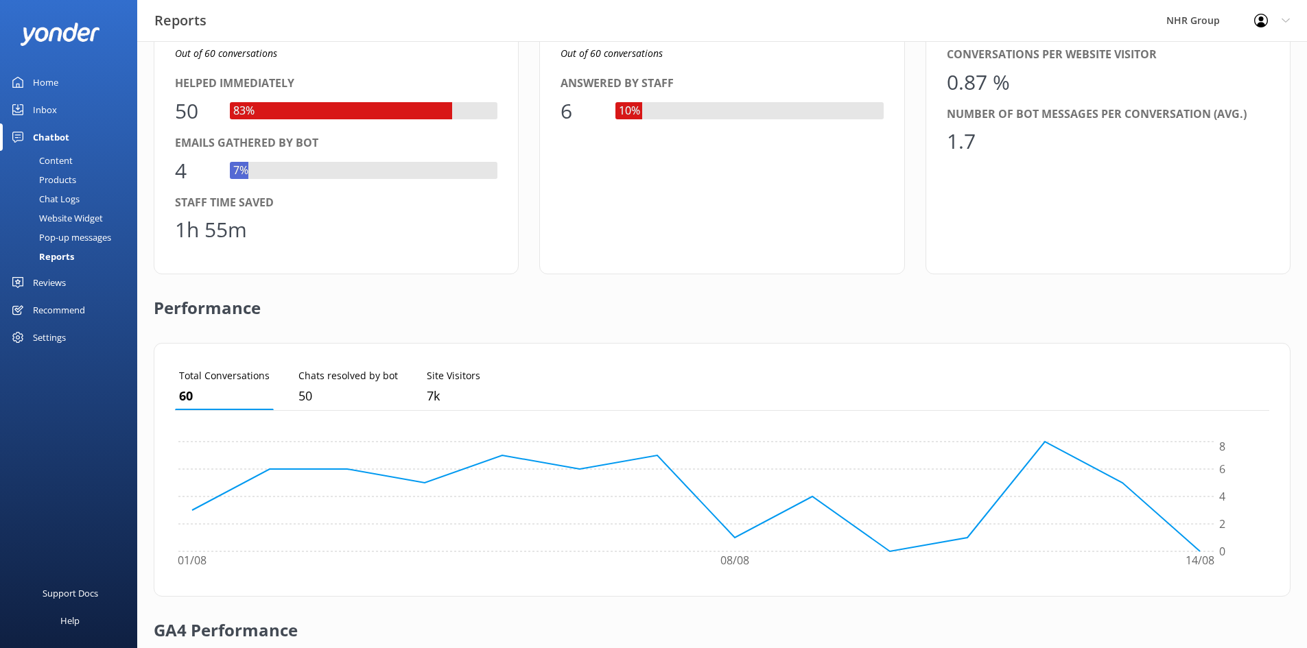
scroll to position [0, 0]
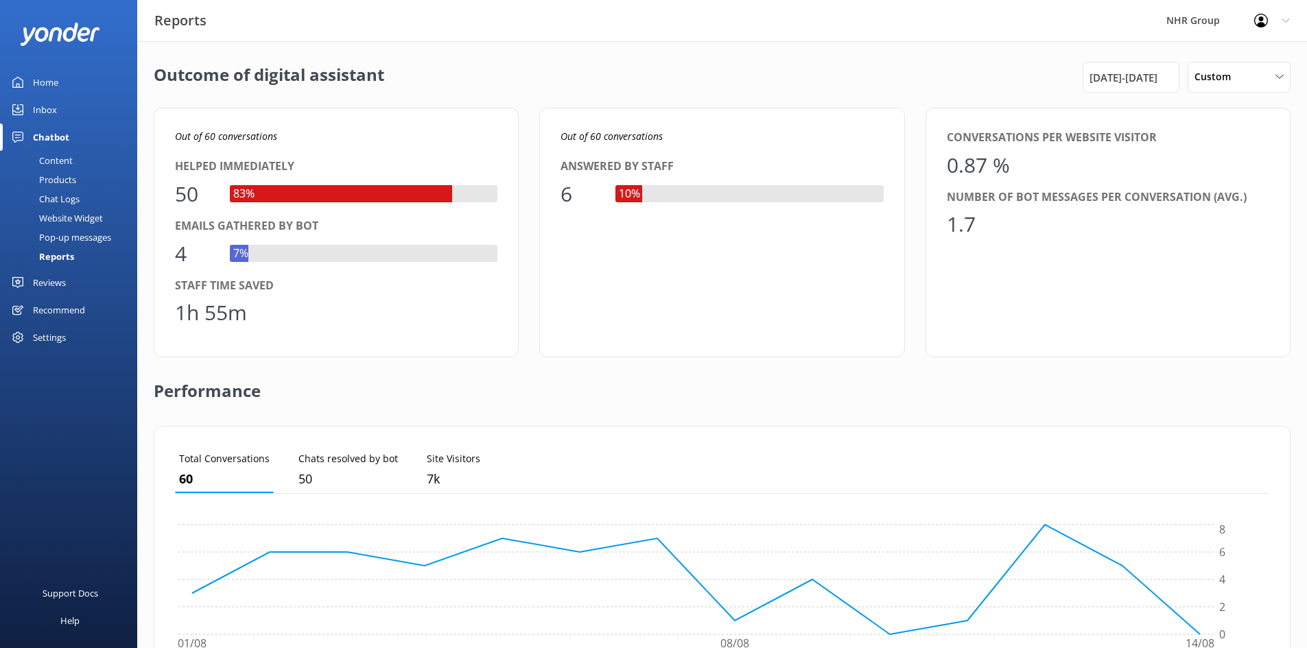
click at [47, 136] on div "Chatbot" at bounding box center [51, 136] width 36 height 27
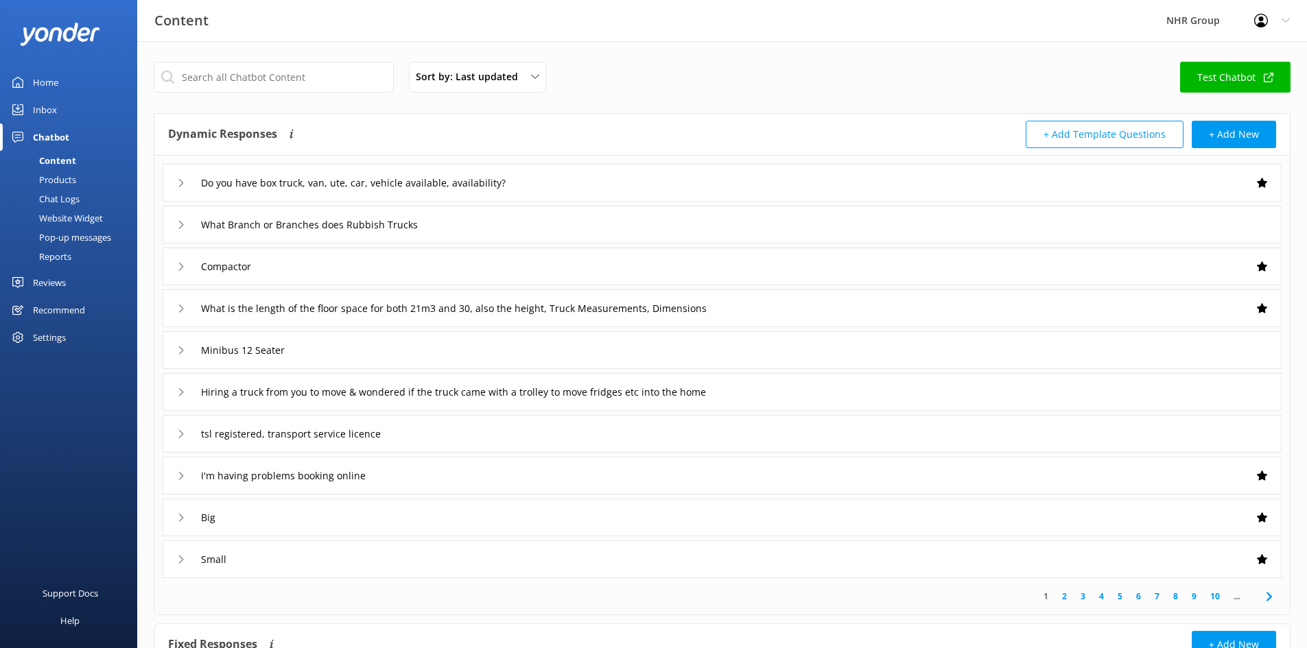
click at [40, 281] on div "Reviews" at bounding box center [49, 282] width 33 height 27
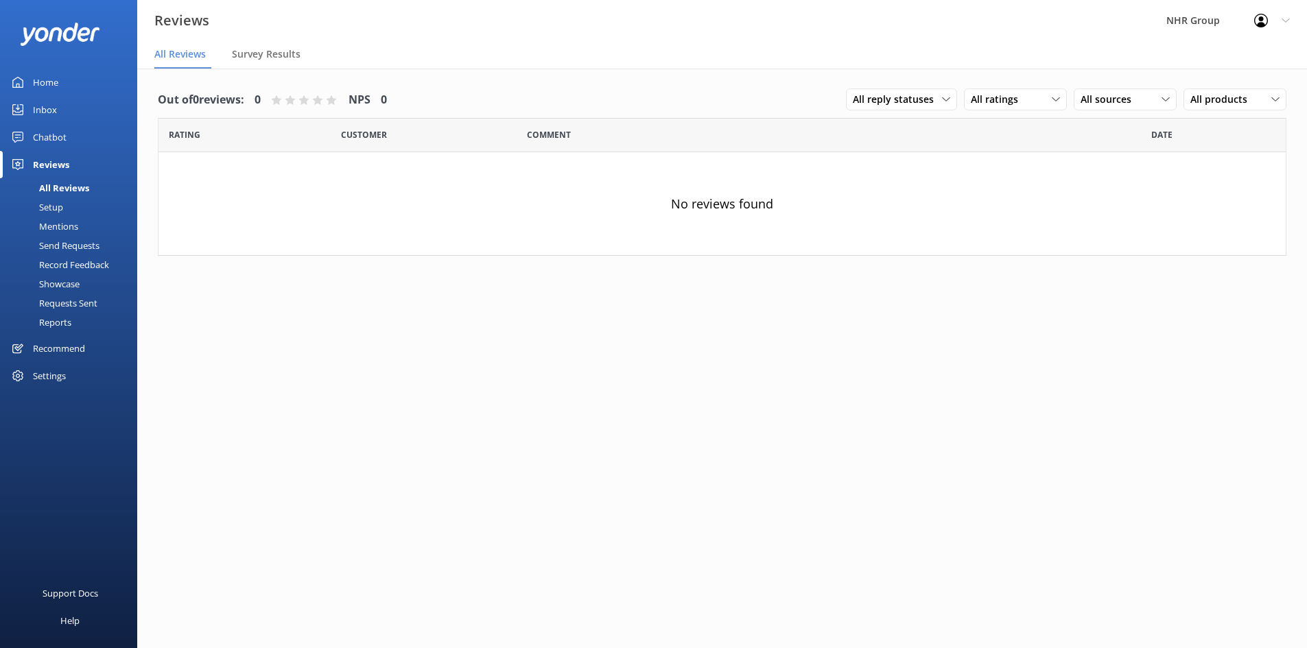
click at [49, 202] on div "Setup" at bounding box center [35, 207] width 55 height 19
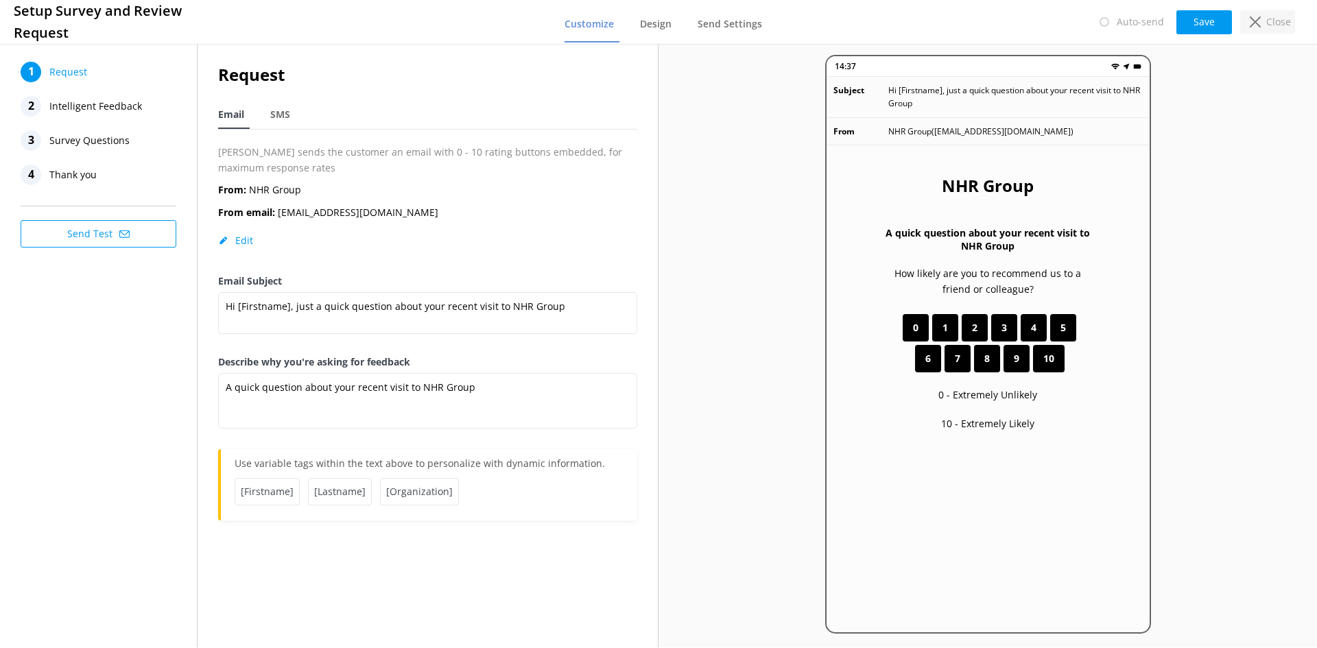
click at [1266, 20] on div "Close" at bounding box center [1267, 21] width 55 height 23
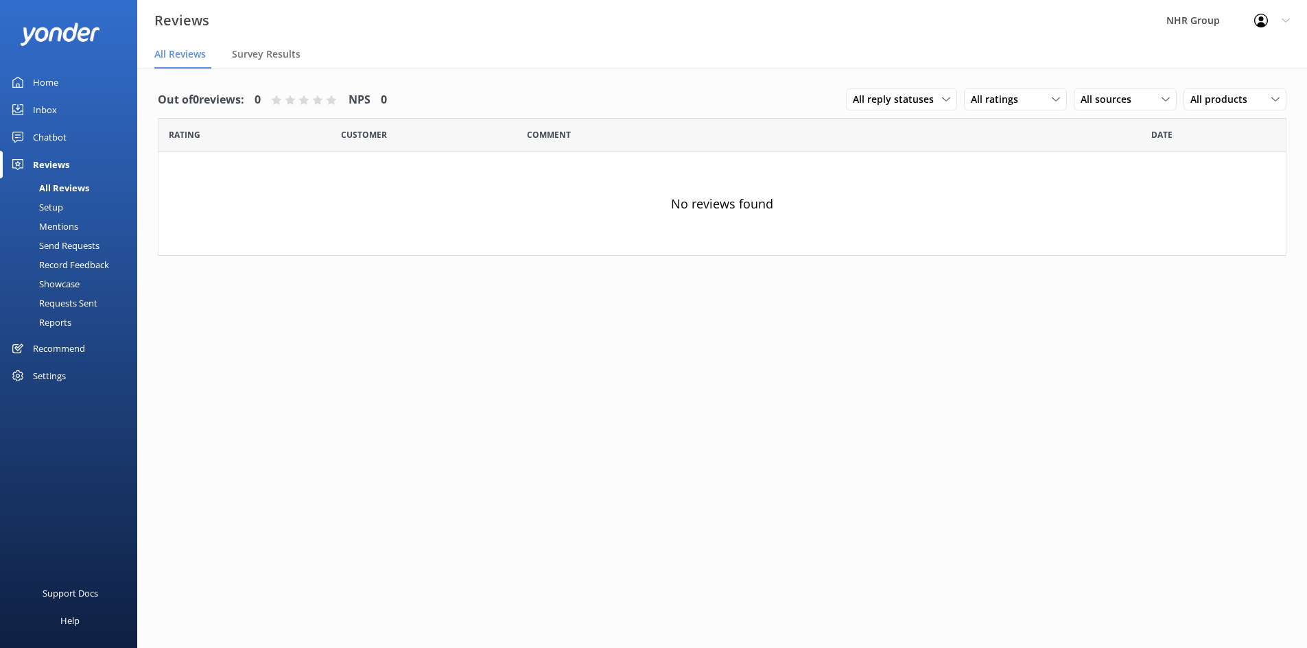
click at [55, 323] on div "Reports" at bounding box center [39, 322] width 63 height 19
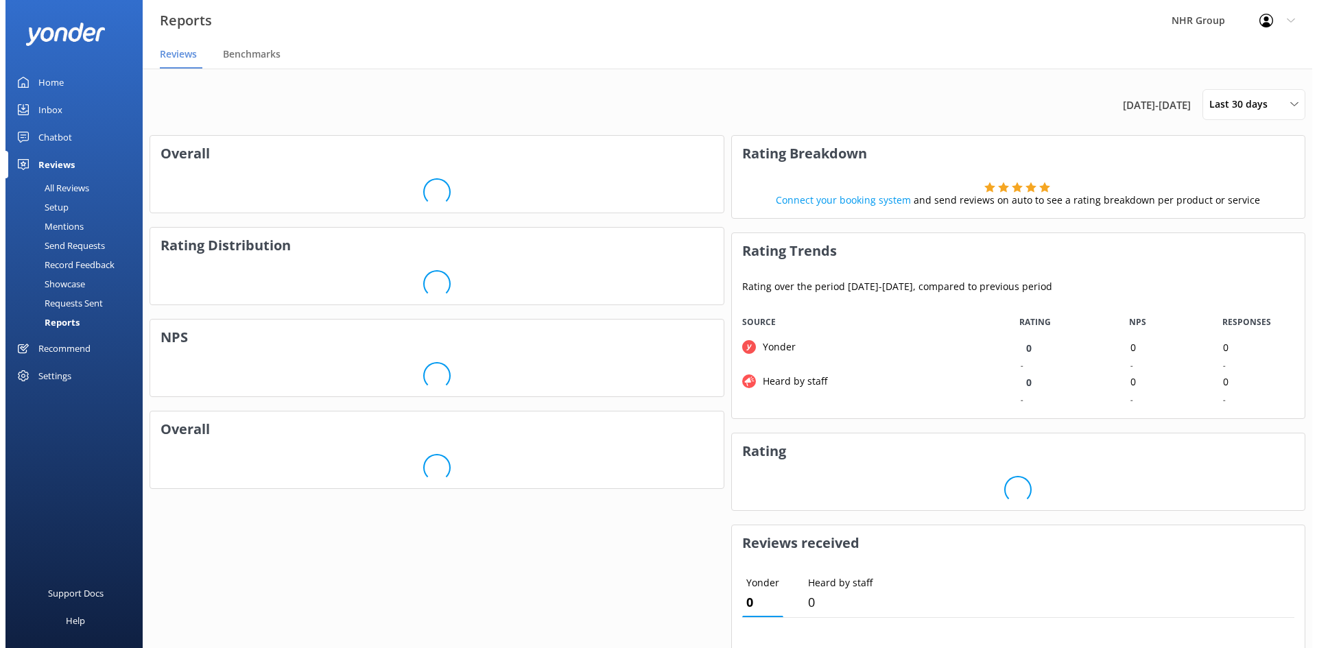
scroll to position [103, 563]
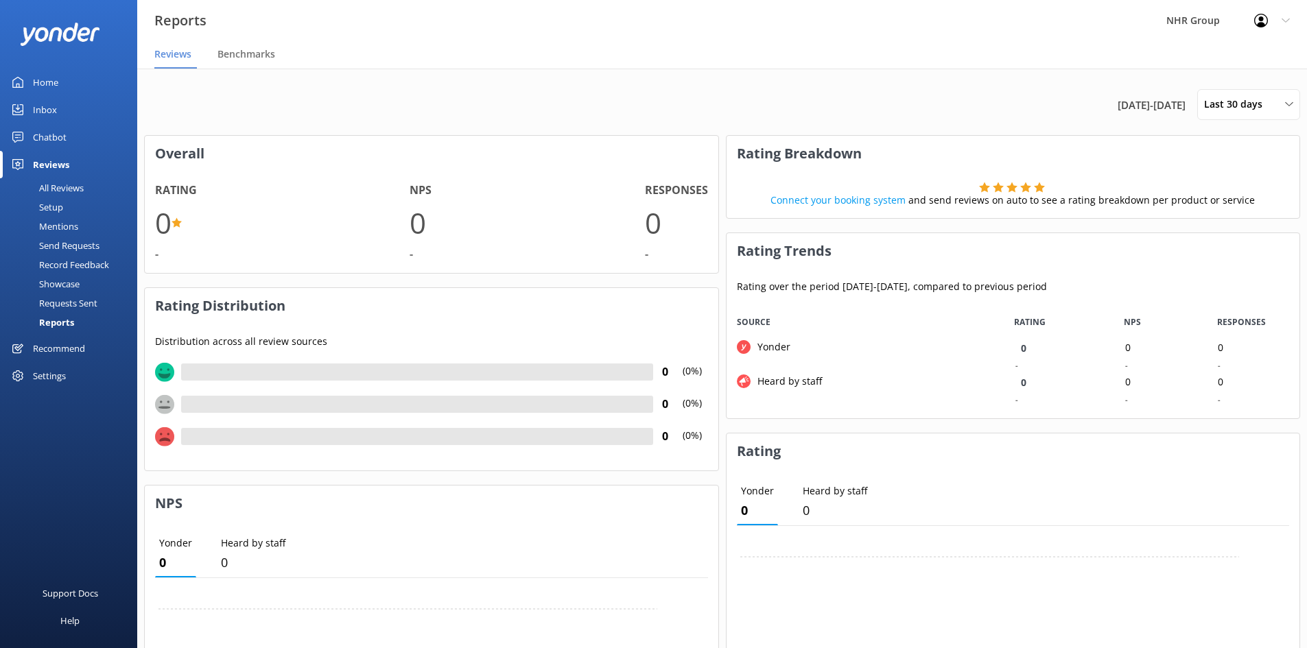
click at [58, 303] on div "Requests Sent" at bounding box center [52, 303] width 89 height 19
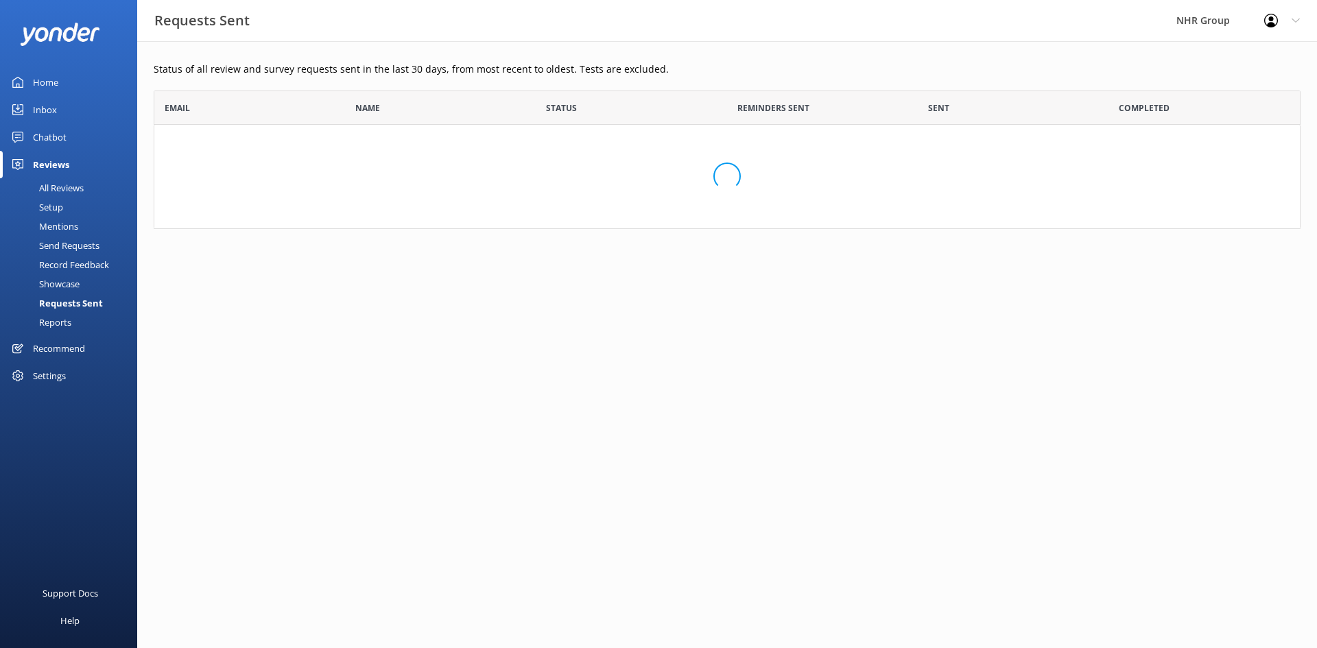
scroll to position [128, 1137]
click at [67, 284] on div "Showcase" at bounding box center [43, 283] width 71 height 19
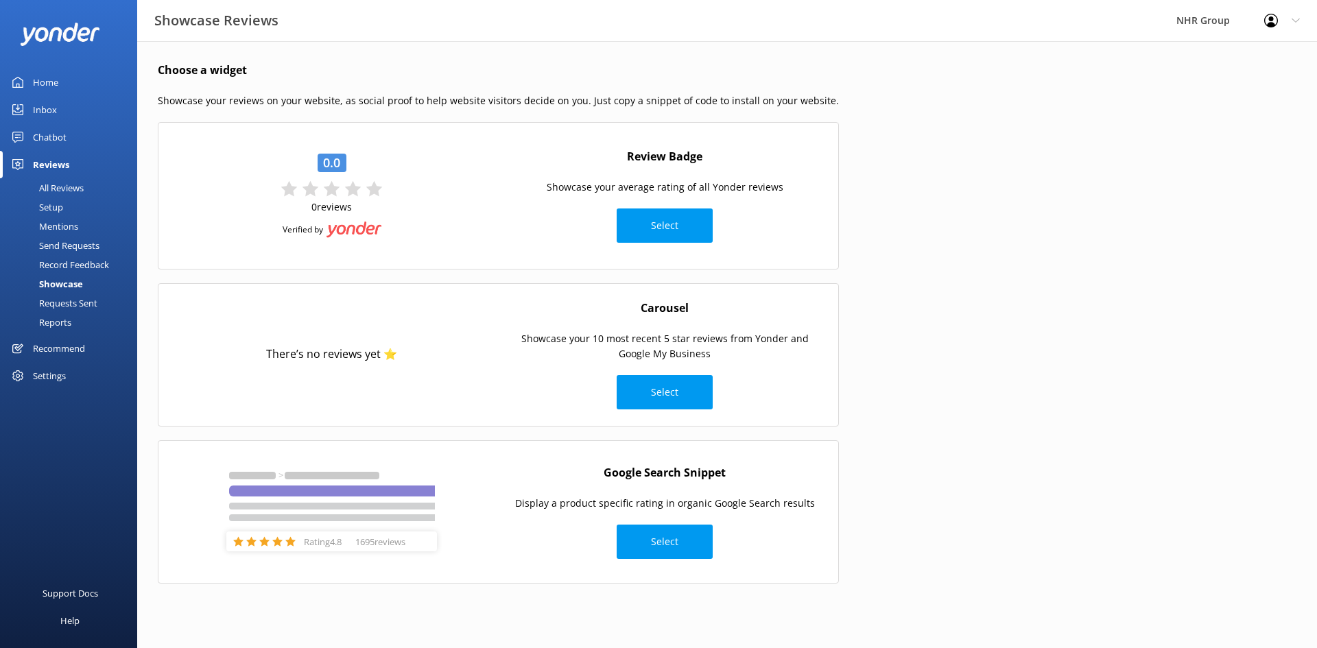
click at [78, 267] on div "Record Feedback" at bounding box center [58, 264] width 101 height 19
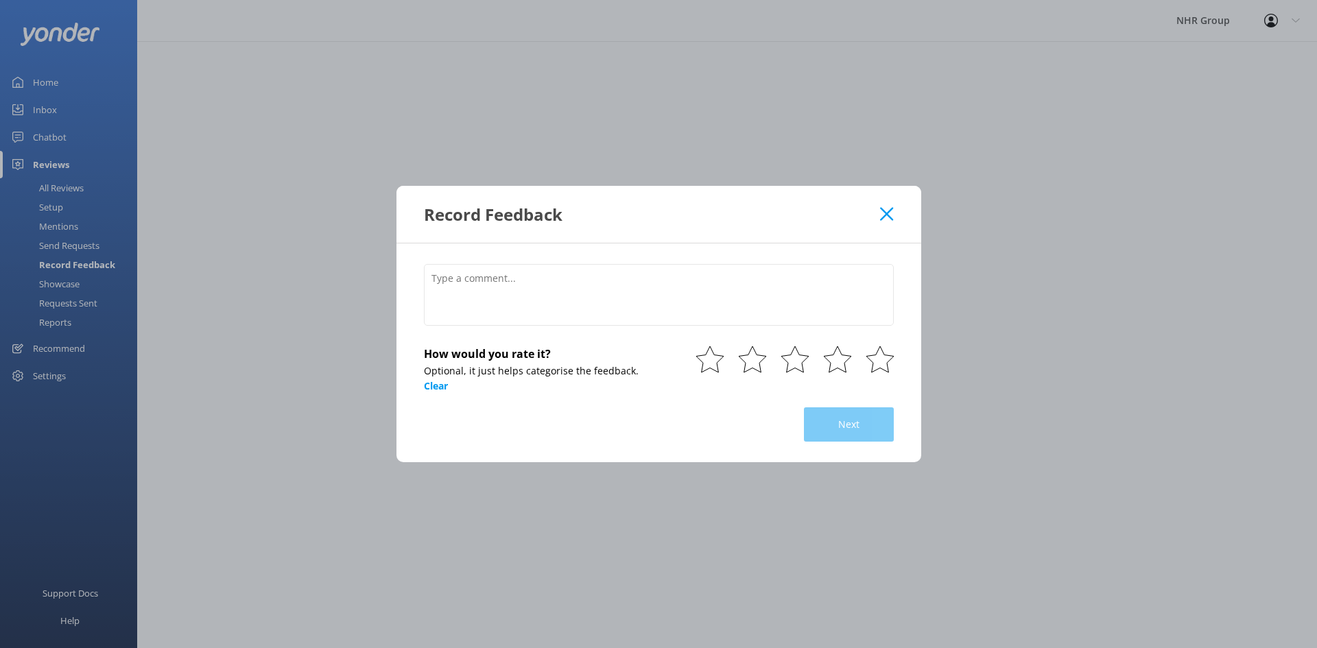
click at [885, 210] on icon at bounding box center [886, 214] width 13 height 14
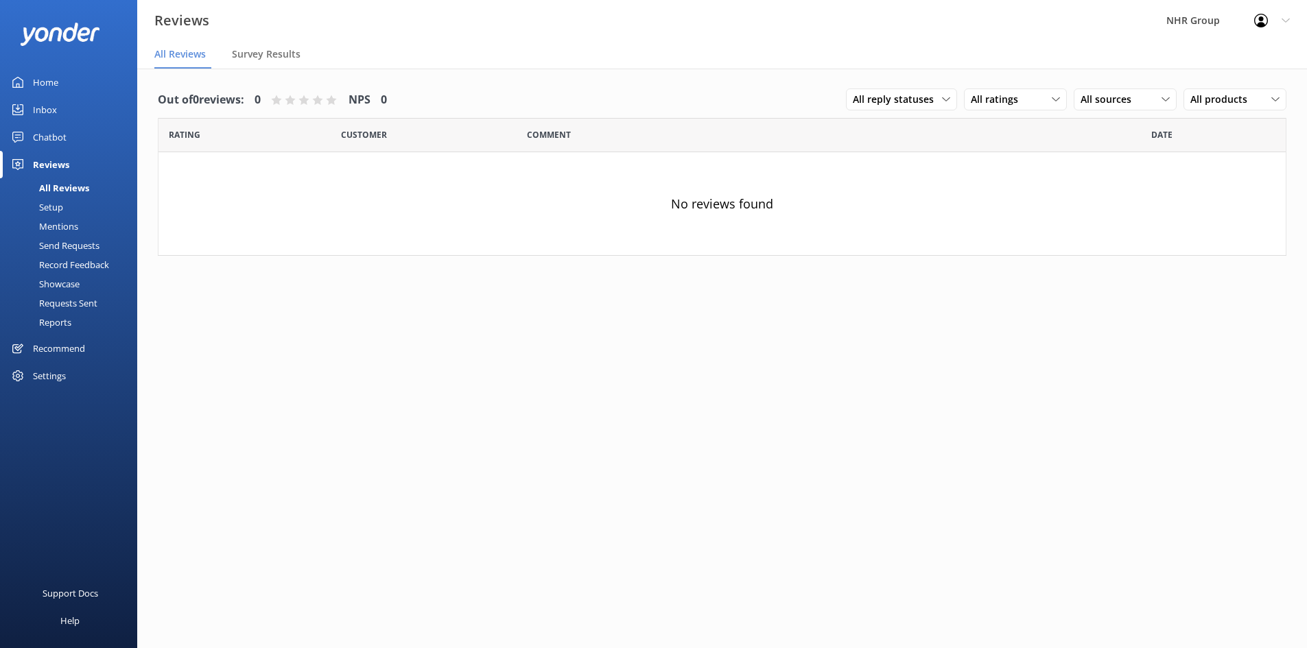
click at [62, 224] on div "Mentions" at bounding box center [43, 226] width 70 height 19
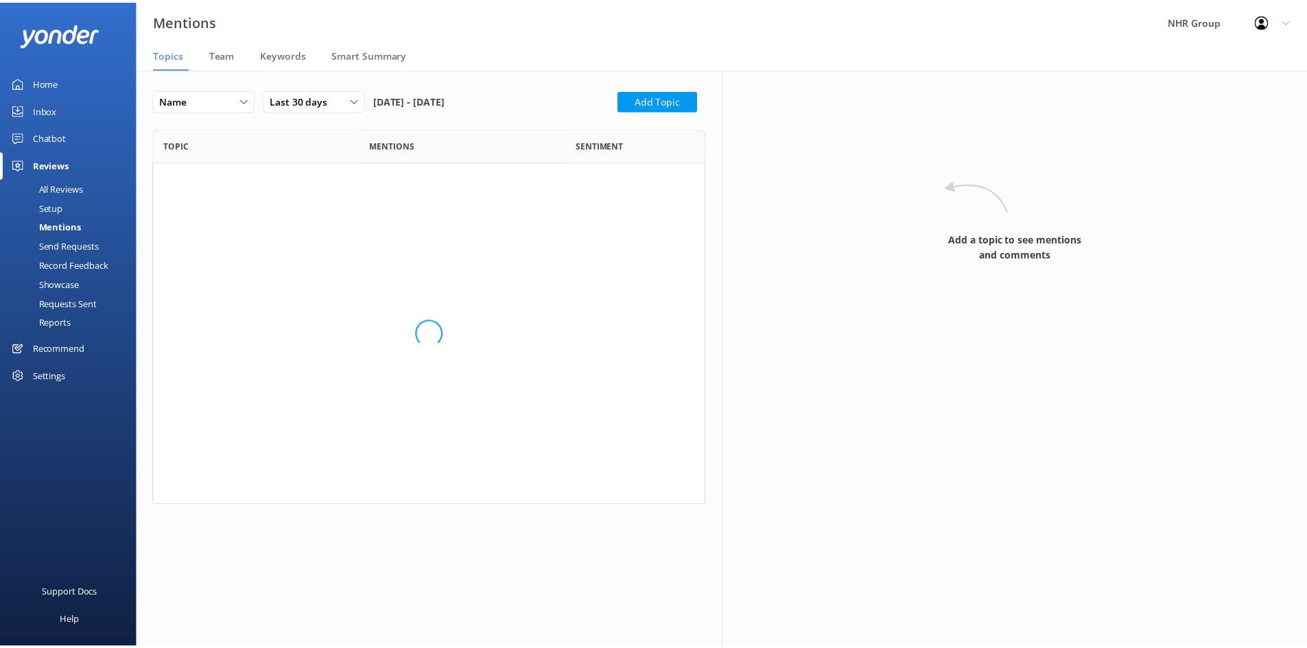
scroll to position [368, 547]
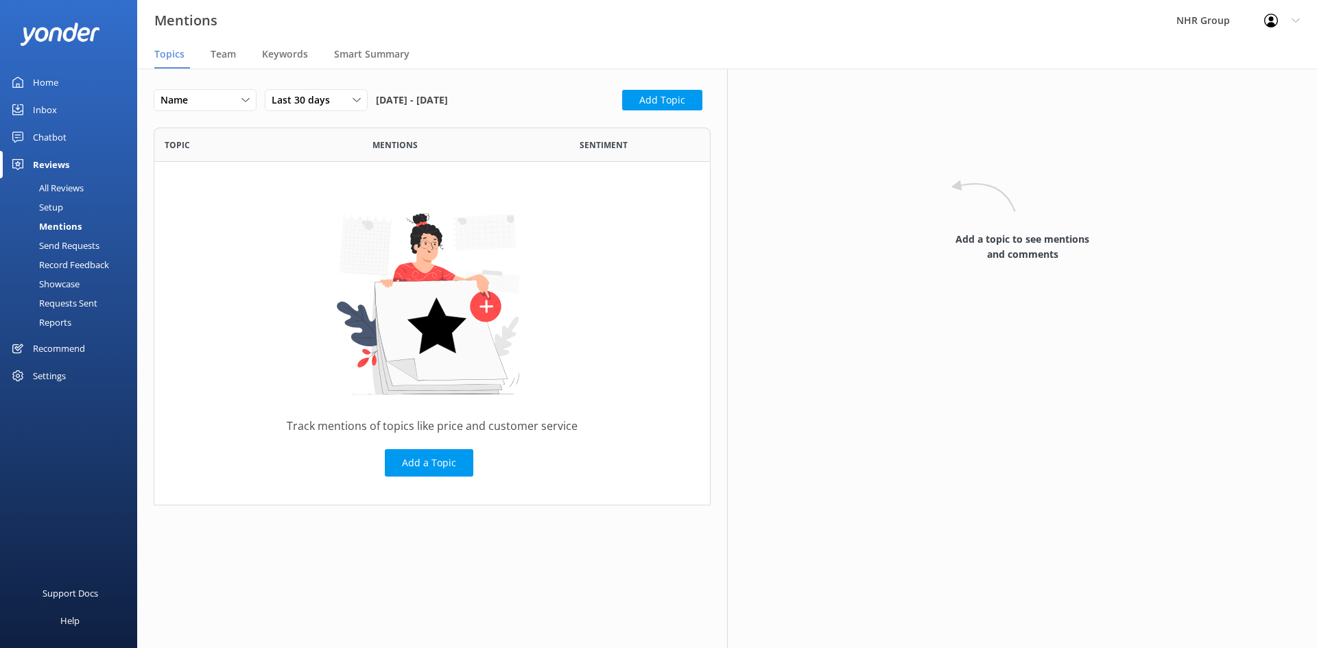
click at [49, 107] on div "Inbox" at bounding box center [45, 109] width 24 height 27
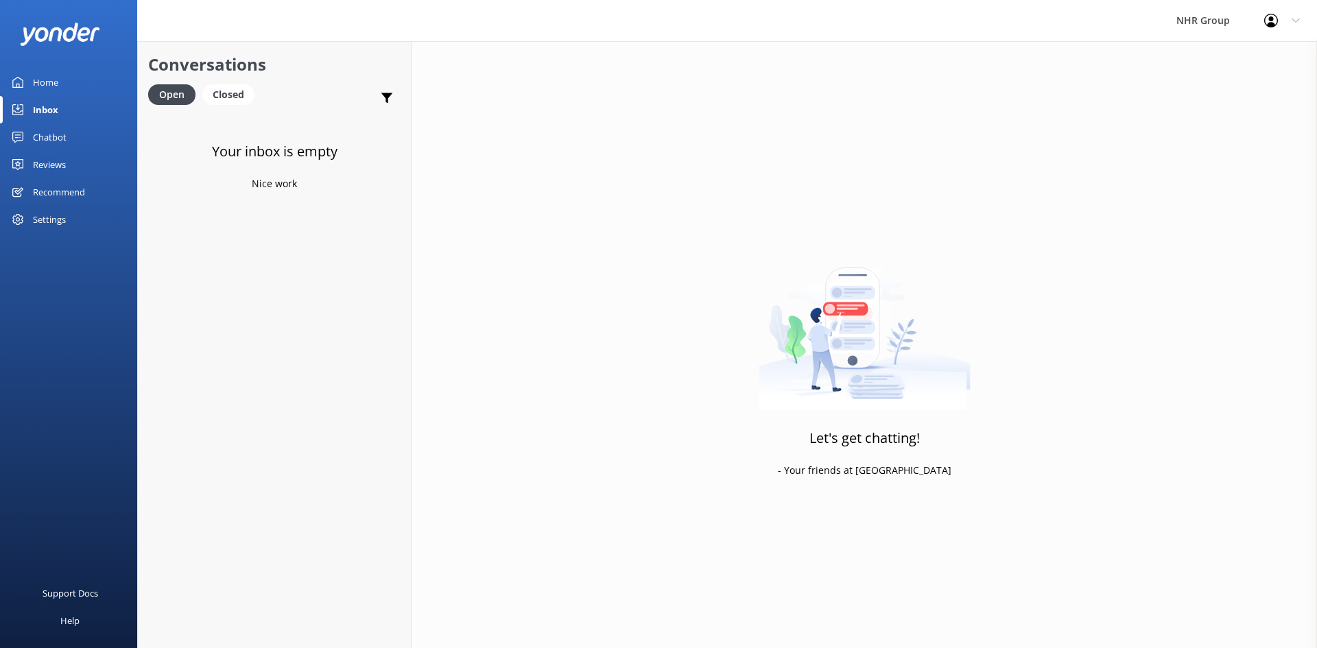
click at [54, 88] on div "Home" at bounding box center [45, 82] width 25 height 27
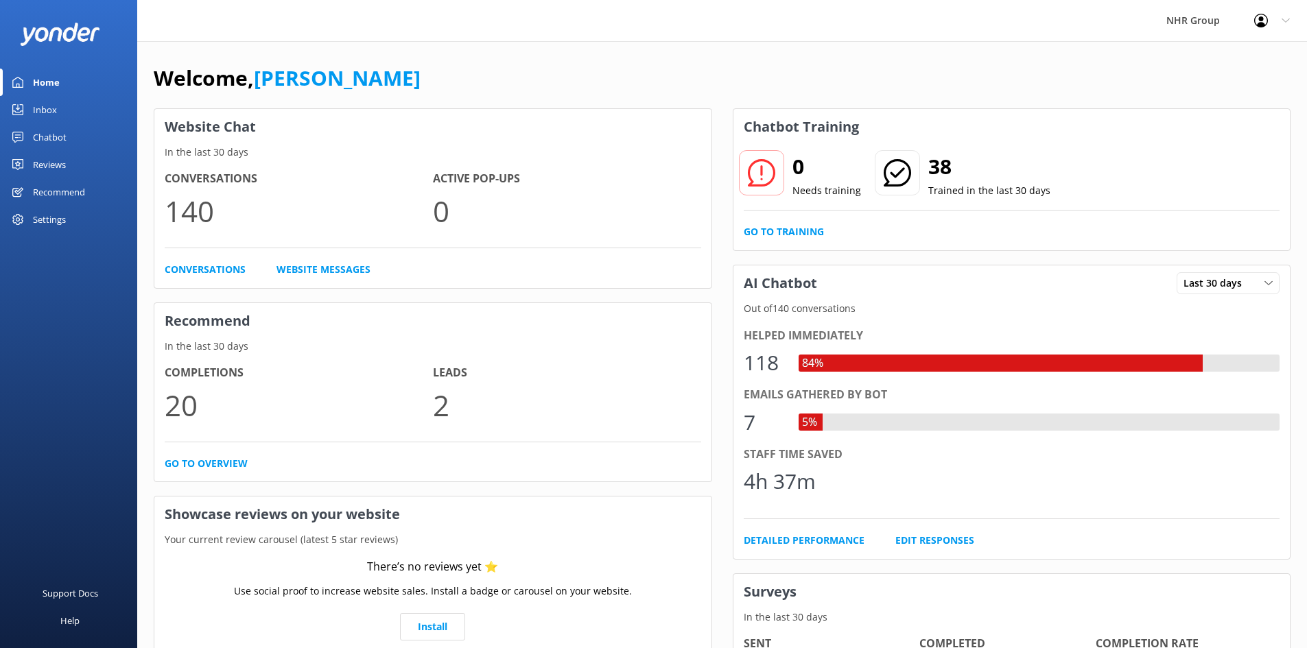
click at [54, 110] on div "Inbox" at bounding box center [45, 109] width 24 height 27
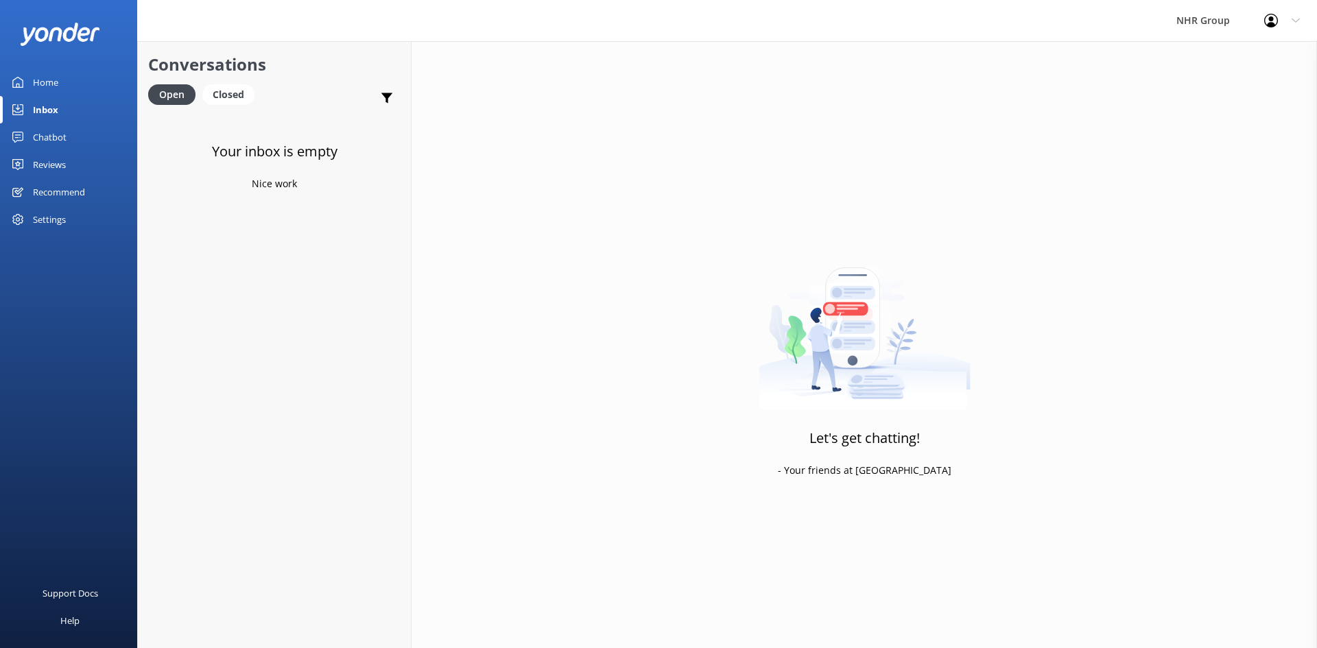
click at [45, 82] on div "Home" at bounding box center [45, 82] width 25 height 27
